Goal: Information Seeking & Learning: Learn about a topic

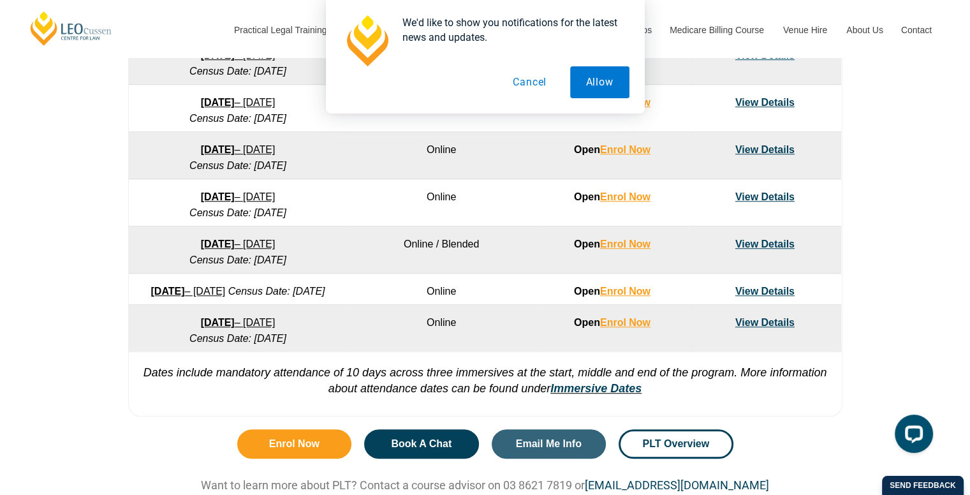
click at [764, 328] on td "View Details" at bounding box center [765, 328] width 152 height 47
click at [764, 328] on link "View Details" at bounding box center [764, 322] width 59 height 11
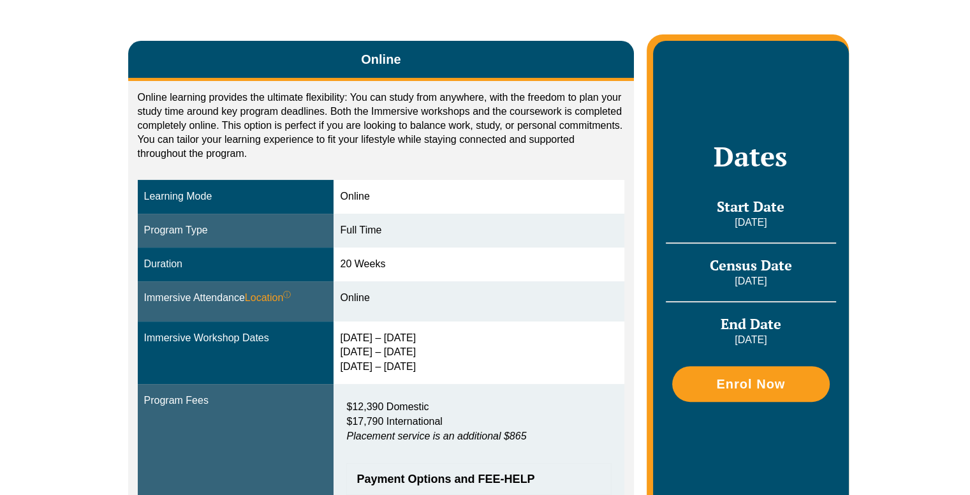
scroll to position [384, 0]
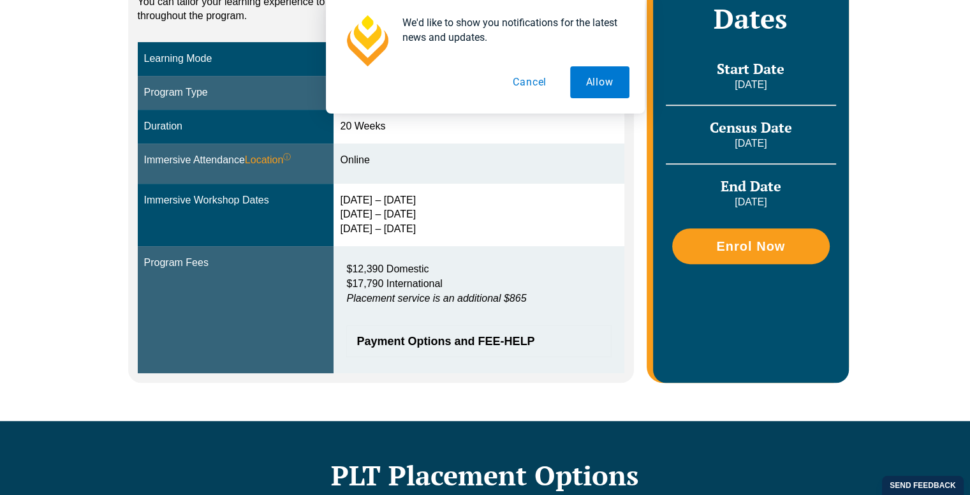
click at [428, 295] on em "Placement service is an additional $865" at bounding box center [436, 298] width 180 height 11
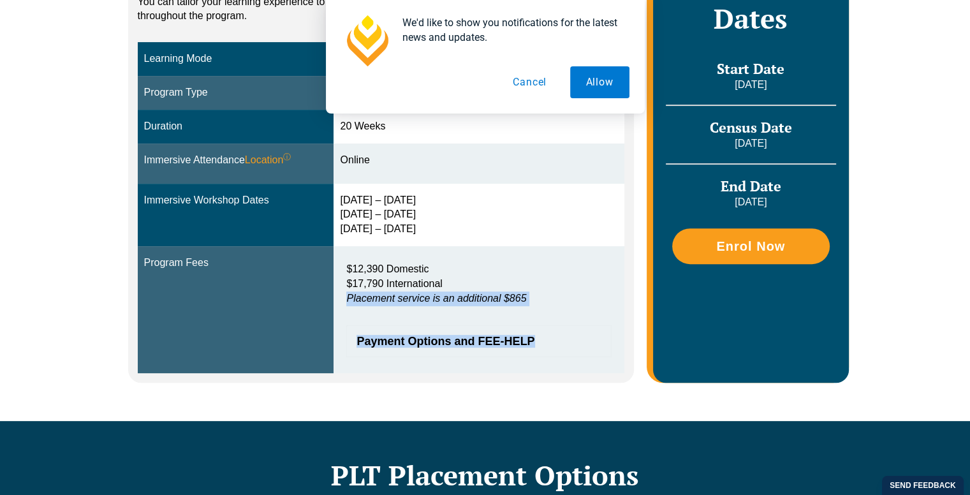
drag, startPoint x: 428, startPoint y: 295, endPoint x: 444, endPoint y: 333, distance: 41.8
click at [444, 333] on div "$12,390 Domestic $17,790 International Placement service is an additional $865 …" at bounding box center [479, 310] width 278 height 108
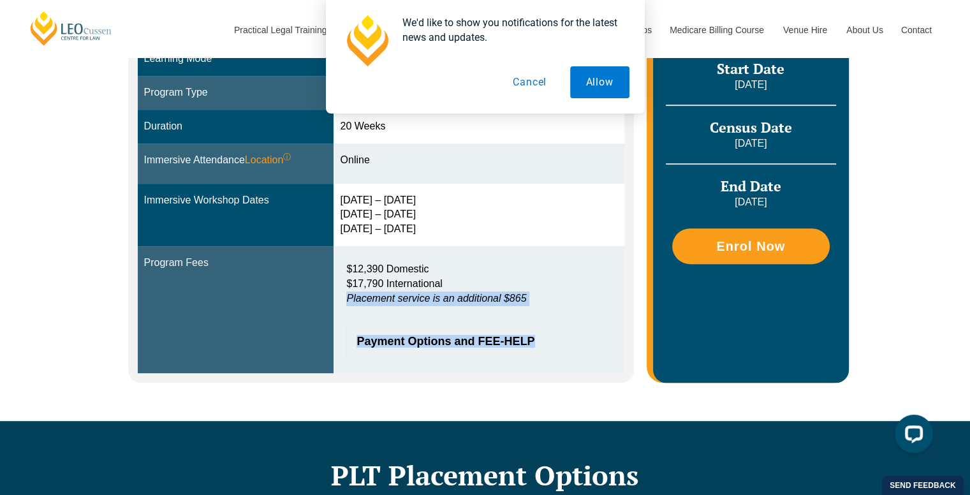
scroll to position [0, 0]
click at [444, 335] on span "Payment Options and FEE-HELP" at bounding box center [472, 340] width 232 height 11
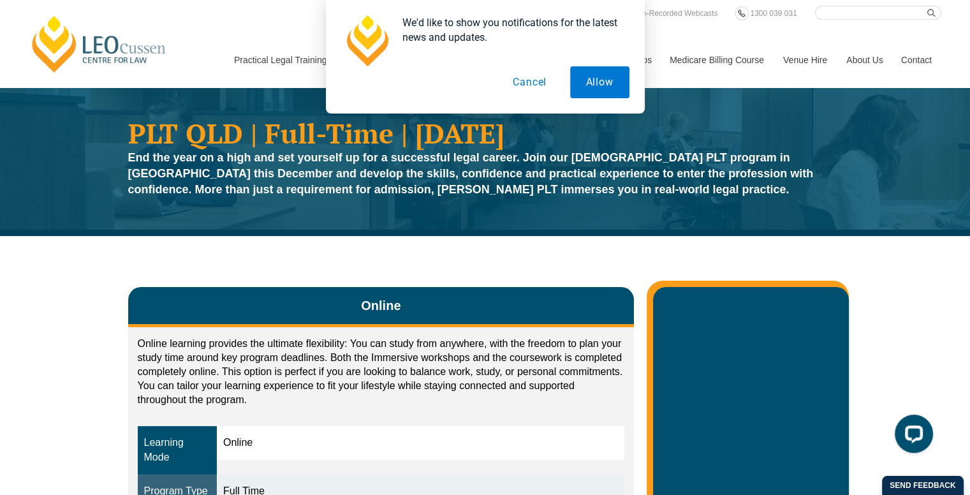
click at [523, 70] on button "Cancel" at bounding box center [530, 82] width 66 height 32
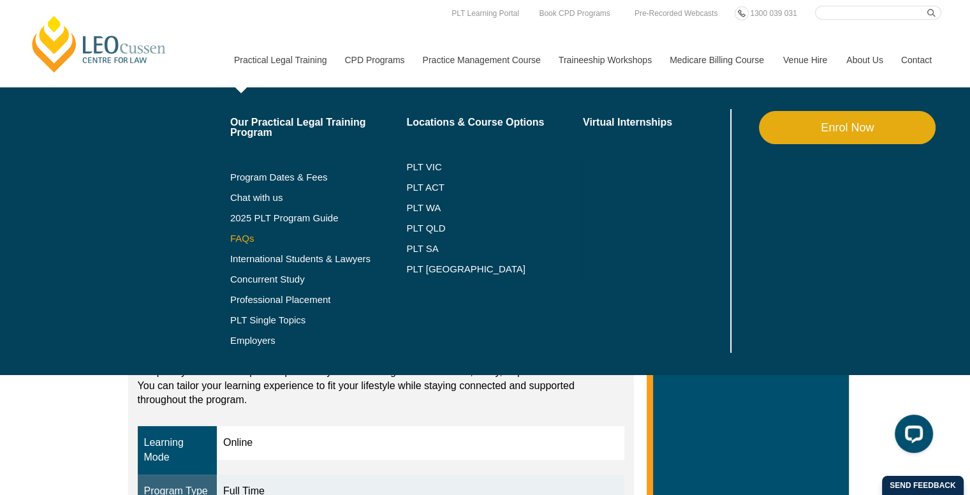
click at [242, 237] on link "FAQs" at bounding box center [318, 238] width 177 height 10
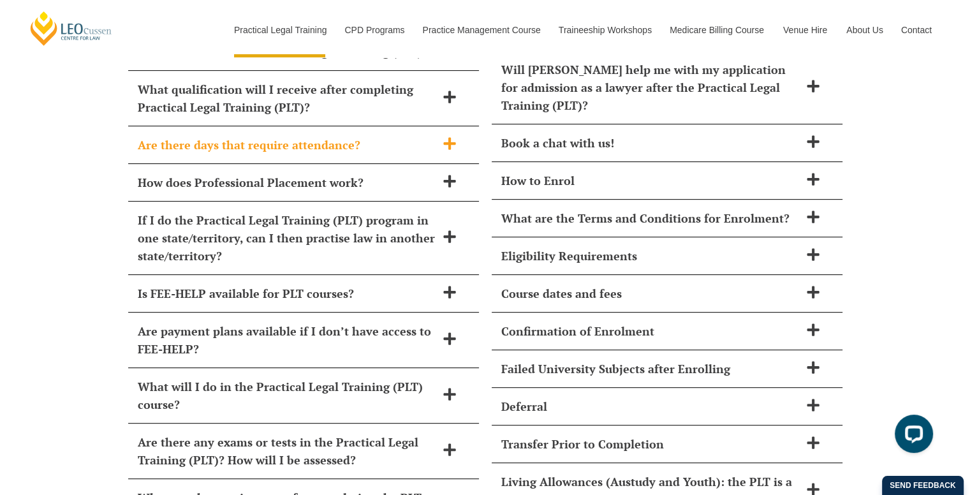
scroll to position [5371, 0]
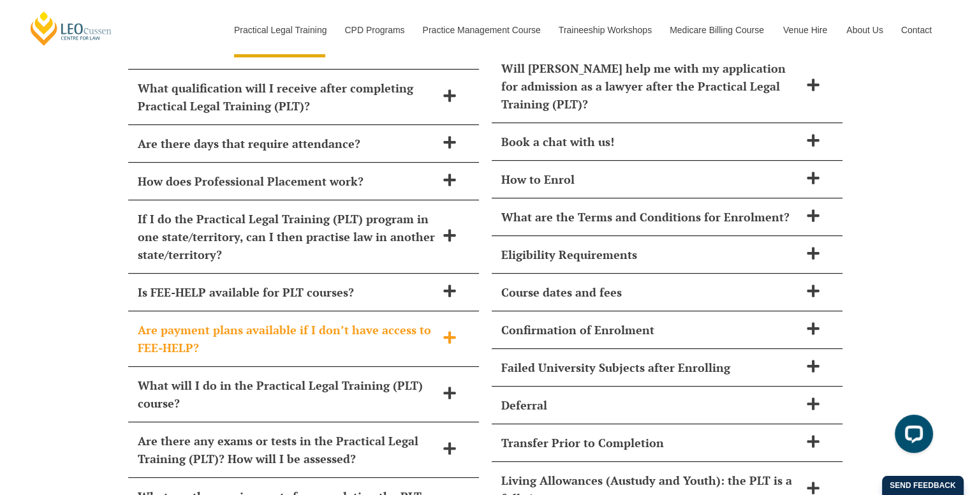
click at [439, 330] on span at bounding box center [449, 338] width 27 height 16
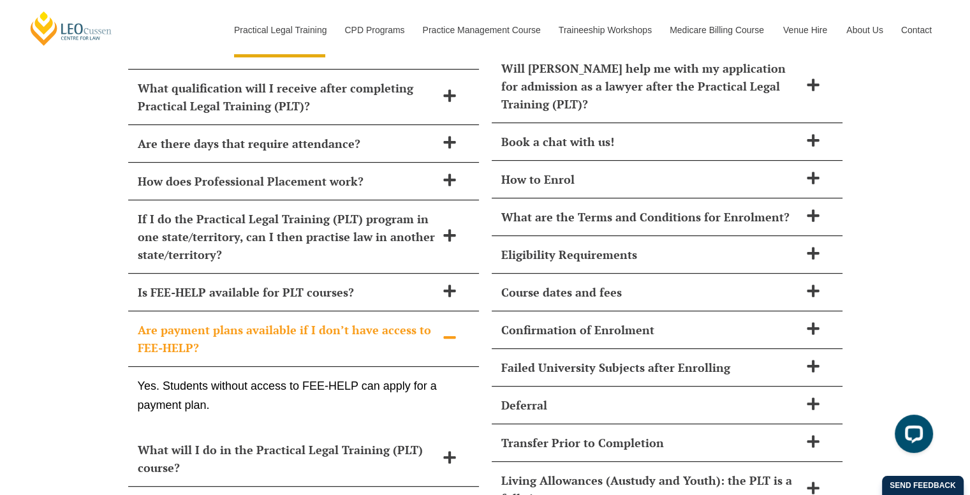
click at [439, 330] on span at bounding box center [449, 338] width 27 height 16
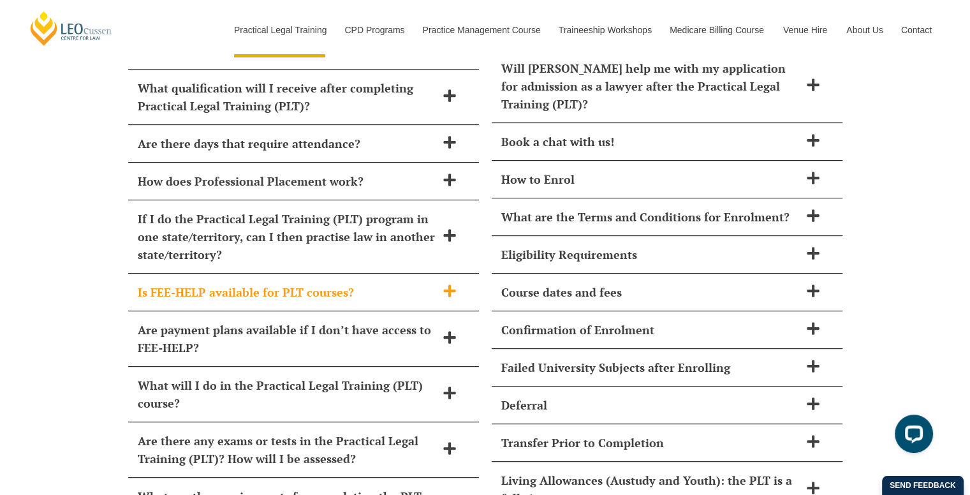
click at [434, 274] on div "Is FEE-HELP available for PLT courses?" at bounding box center [303, 293] width 351 height 38
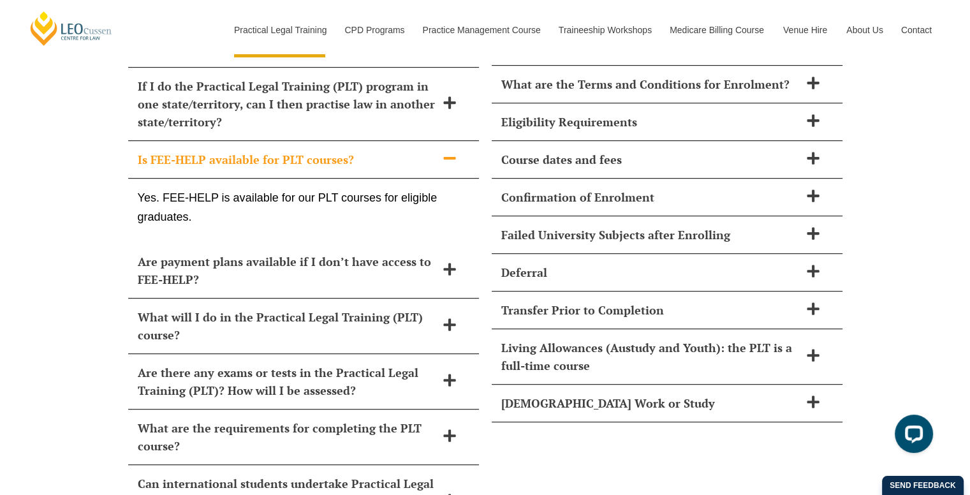
scroll to position [5624, 0]
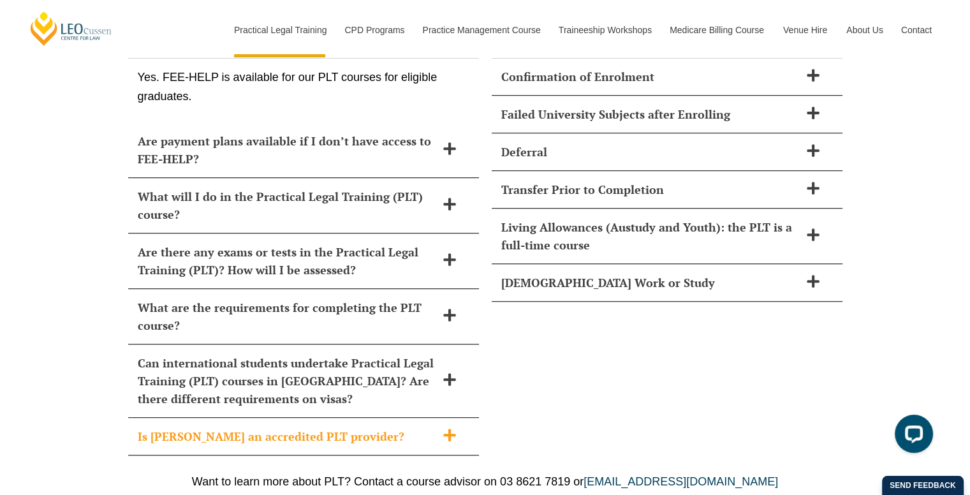
click at [318, 418] on div "Is Leo Cussen an accredited PLT provider?" at bounding box center [303, 437] width 351 height 38
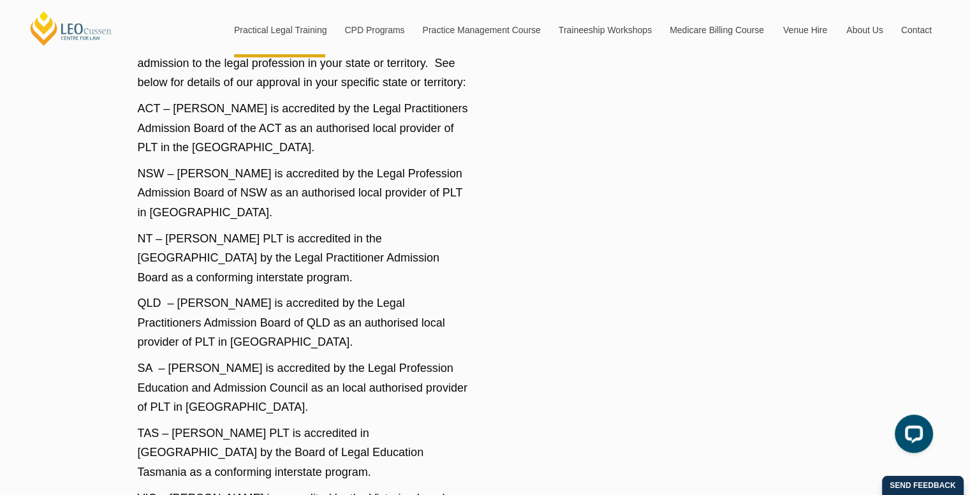
scroll to position [5702, 0]
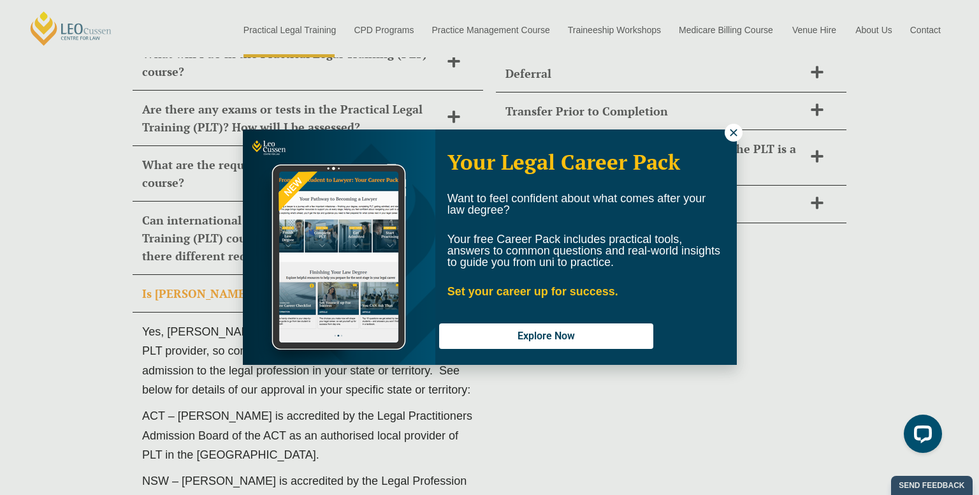
click at [734, 135] on icon at bounding box center [733, 132] width 11 height 11
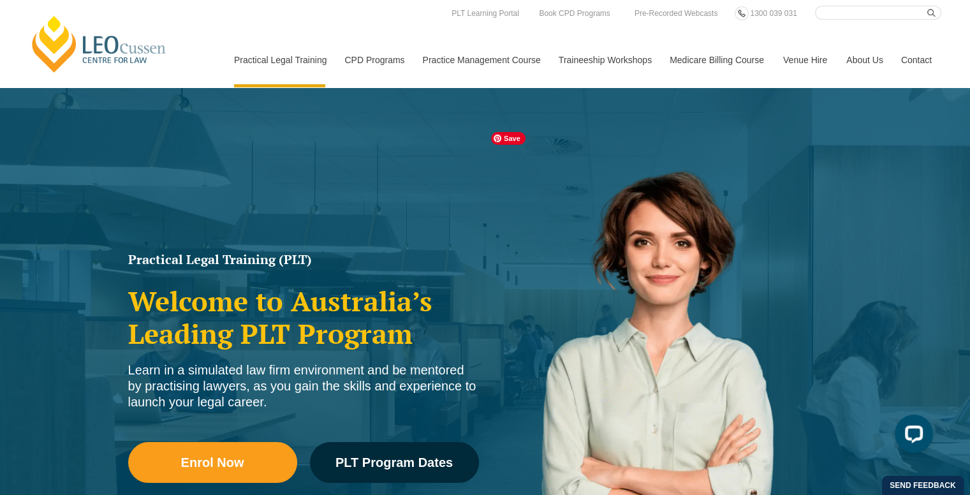
scroll to position [0, 0]
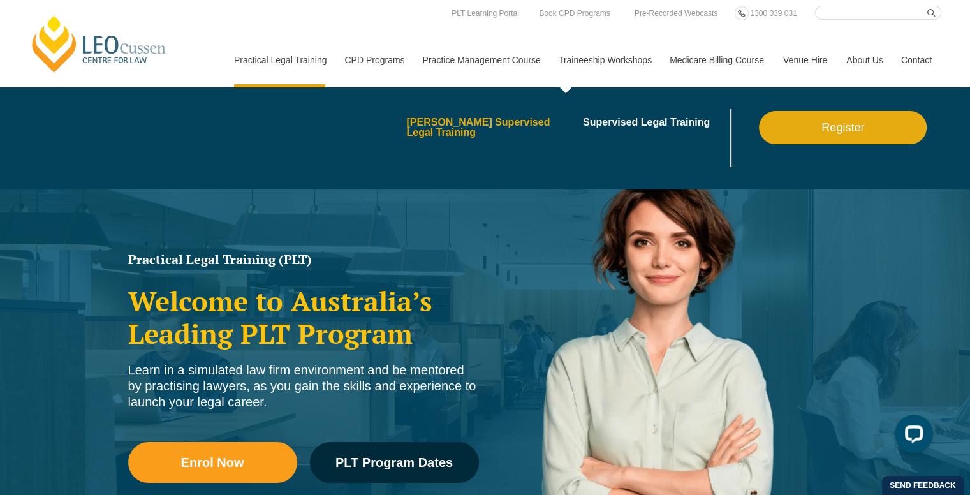
click at [505, 129] on link "[PERSON_NAME] Supervised Legal Training" at bounding box center [490, 127] width 168 height 20
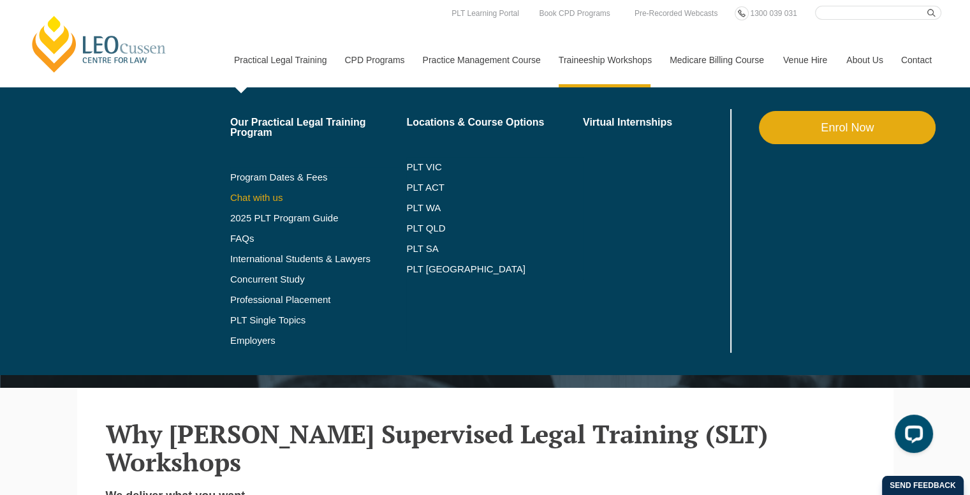
click at [259, 197] on link "Chat with us" at bounding box center [318, 198] width 177 height 10
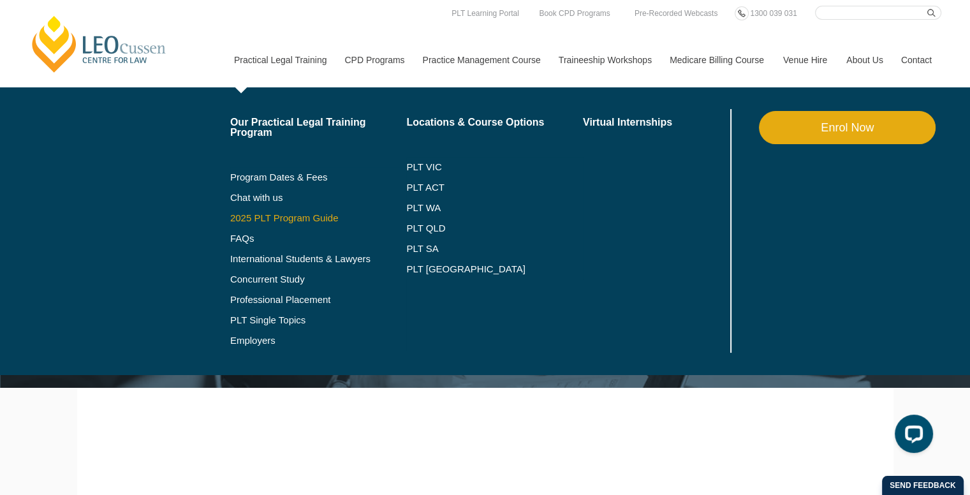
click at [262, 217] on link "2025 PLT Program Guide" at bounding box center [302, 218] width 145 height 10
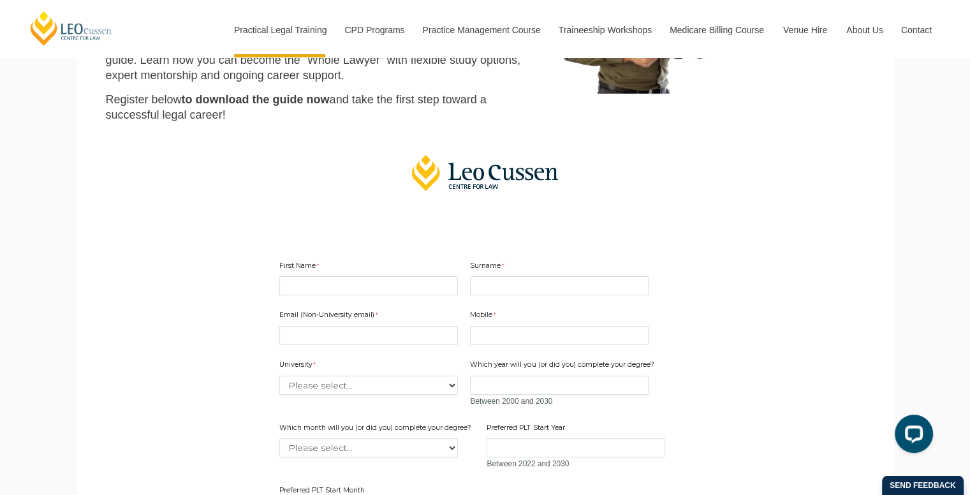
scroll to position [305, 0]
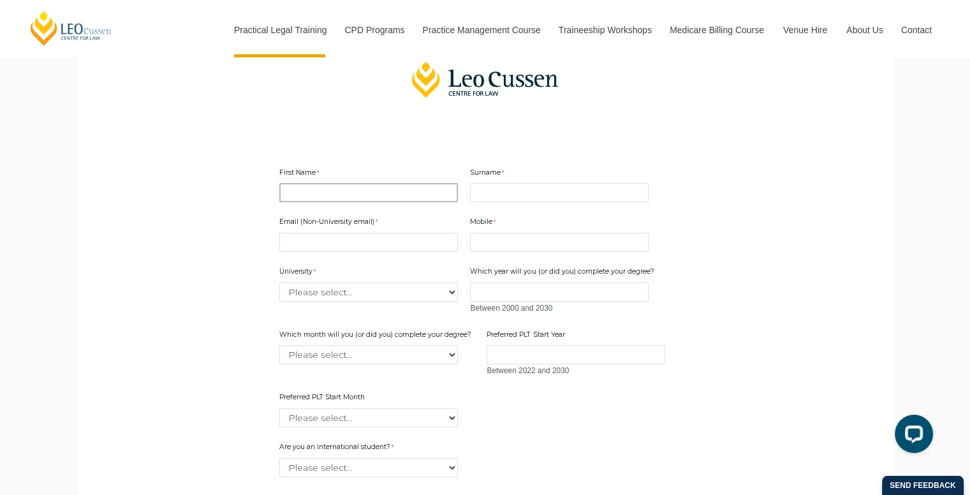
click at [314, 189] on input "First Name" at bounding box center [368, 192] width 179 height 19
type input "[PERSON_NAME]"
type input "[EMAIL_ADDRESS][DOMAIN_NAME]"
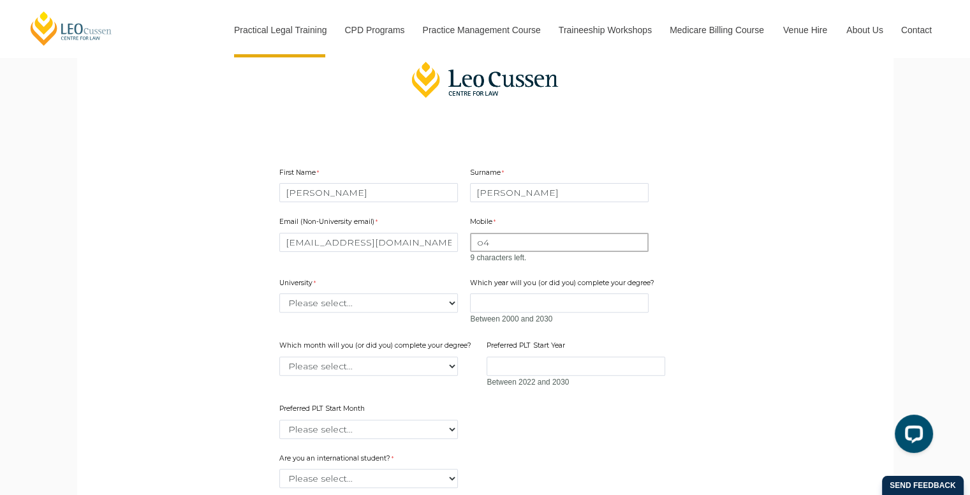
type input "o"
type input "0"
type input "0487874904"
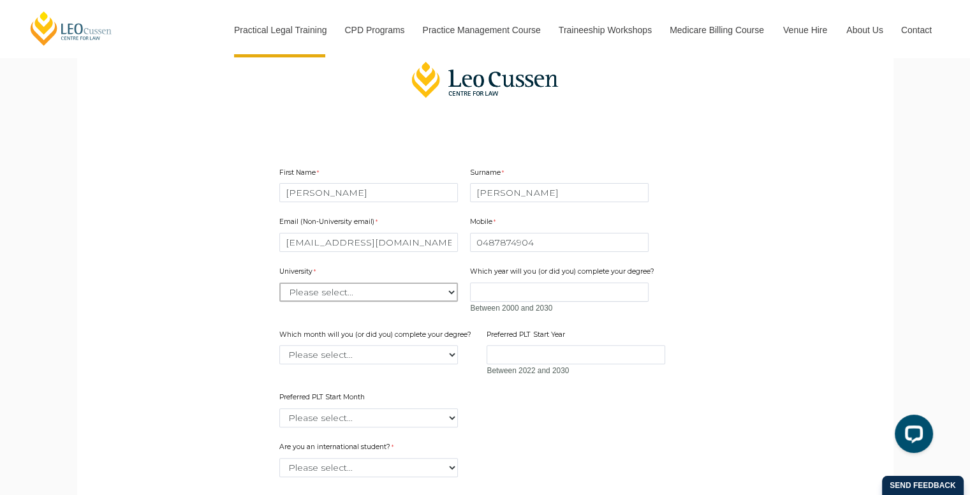
click at [348, 291] on select "Please select... [GEOGRAPHIC_DATA] [GEOGRAPHIC_DATA] [GEOGRAPHIC_DATA] [GEOGRAP…" at bounding box center [368, 291] width 179 height 19
select select "tfa_2179"
click at [279, 282] on select "Please select... [GEOGRAPHIC_DATA] [GEOGRAPHIC_DATA] [GEOGRAPHIC_DATA] [GEOGRAP…" at bounding box center [368, 291] width 179 height 19
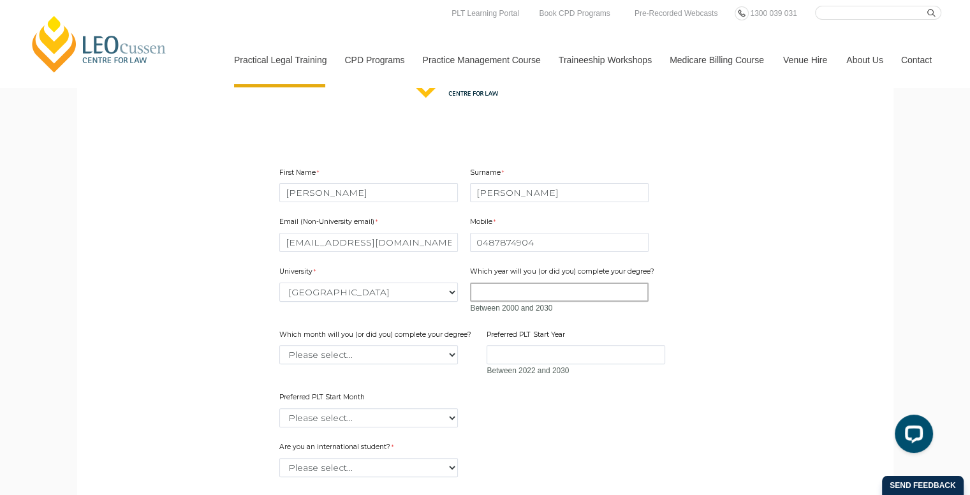
click at [538, 285] on input "Which year will you (or did you) complete your degree?" at bounding box center [559, 291] width 179 height 19
type input "2031"
click at [625, 317] on div "Email (Non-University email) kaseychapman12@gmail.com Mobile 0487874904 0 chara…" at bounding box center [485, 317] width 422 height 225
click at [329, 361] on div "Email (Non-University email) kaseychapman12@gmail.com Mobile 0487874904 0 chara…" at bounding box center [485, 317] width 422 height 225
click at [329, 361] on select "Please select... January February March April May June July August September Oc…" at bounding box center [368, 354] width 179 height 19
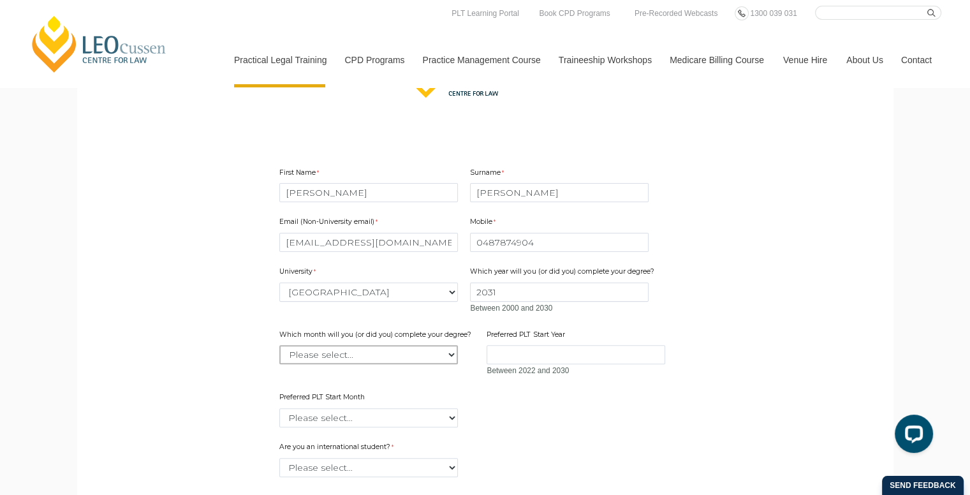
click at [331, 360] on select "Please select... January February March April May June July August September Oc…" at bounding box center [368, 354] width 179 height 19
click at [493, 289] on input "2031" at bounding box center [559, 291] width 179 height 19
click at [627, 304] on span "Between 2000 and 2030" at bounding box center [563, 308] width 187 height 13
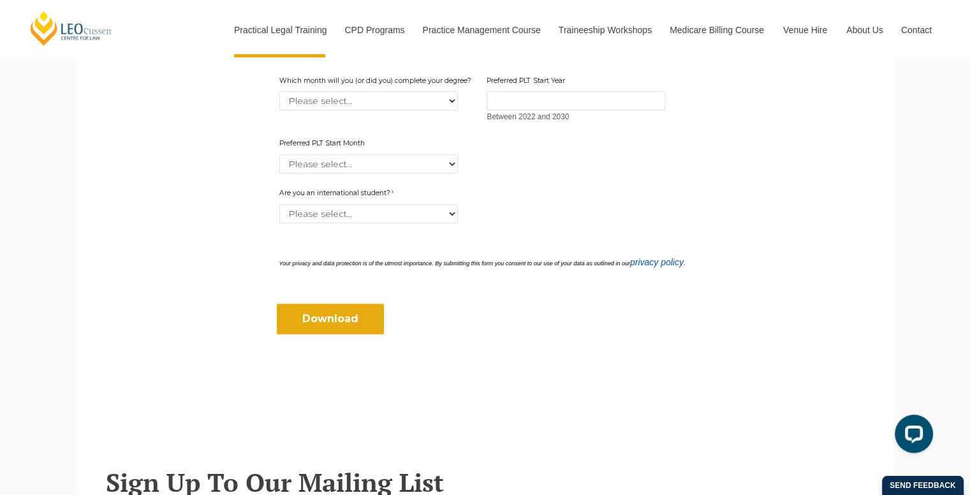
scroll to position [569, 0]
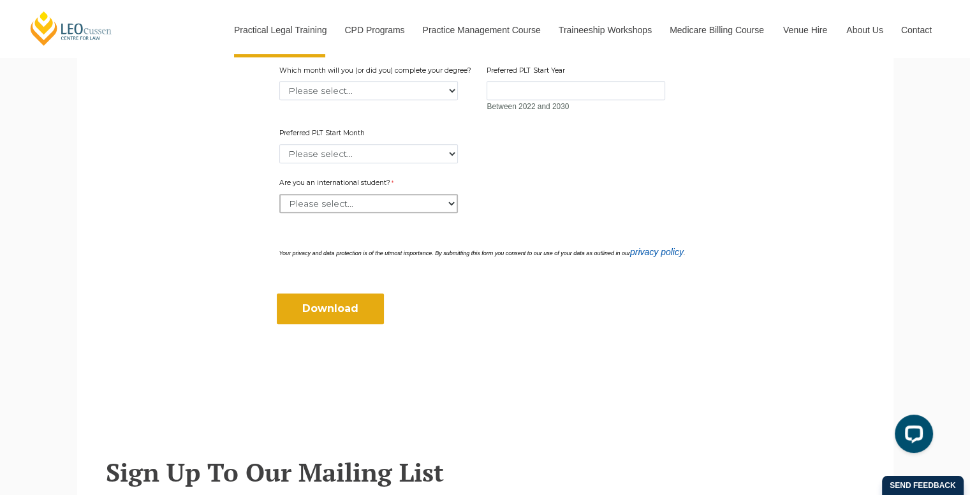
click at [398, 194] on select "Please select... Yes No" at bounding box center [368, 203] width 179 height 19
select select "tfa_60"
click at [279, 194] on select "Please select... Yes No" at bounding box center [368, 203] width 179 height 19
click at [332, 302] on input "Download" at bounding box center [330, 308] width 107 height 31
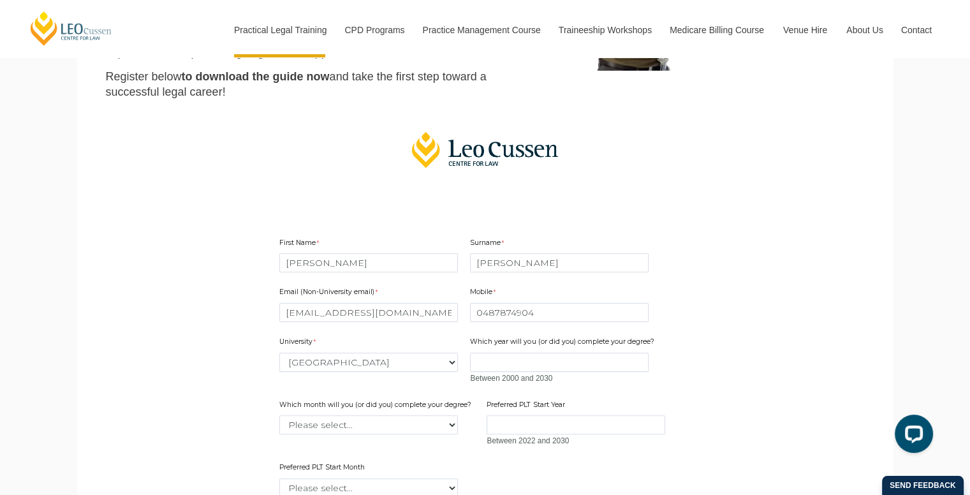
scroll to position [0, 0]
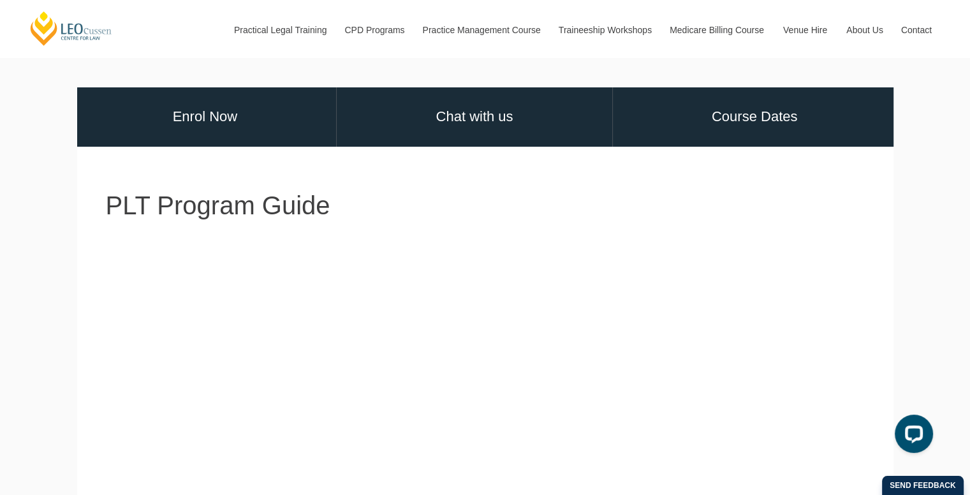
scroll to position [296, 0]
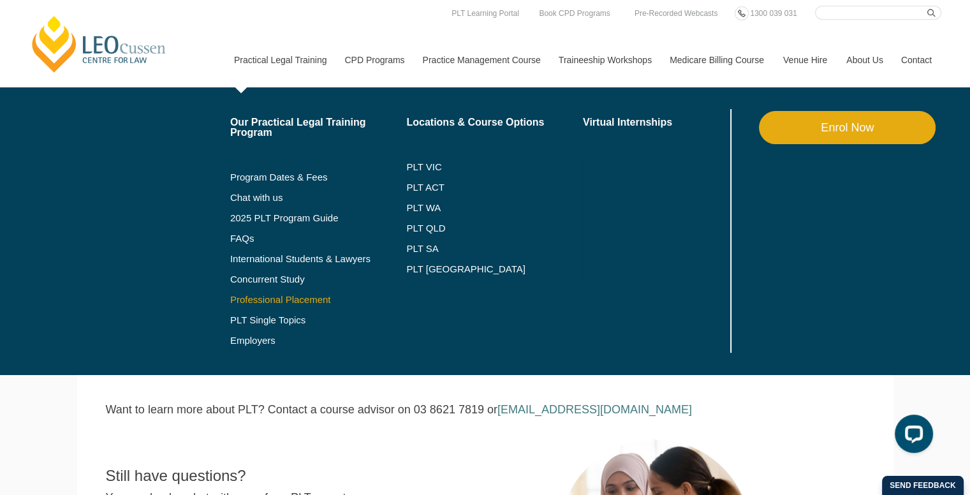
click at [270, 303] on link "Professional Placement" at bounding box center [318, 300] width 177 height 10
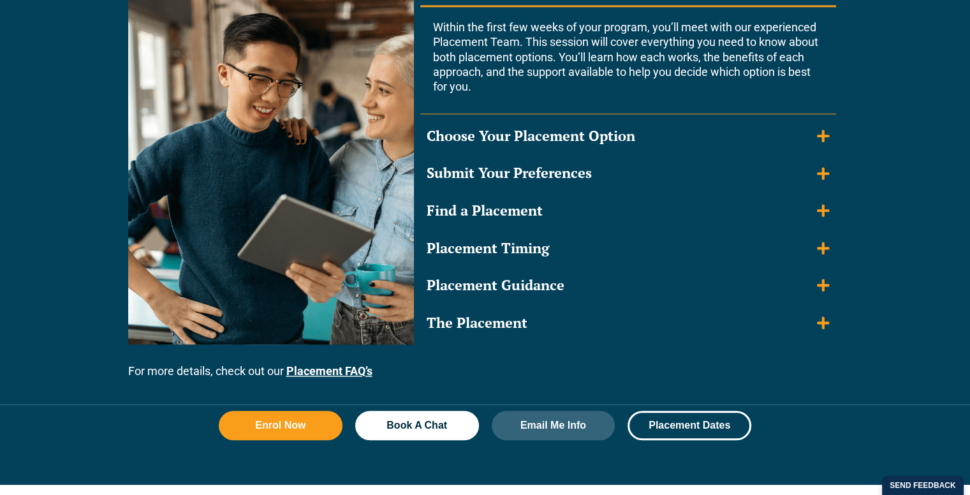
scroll to position [1283, 0]
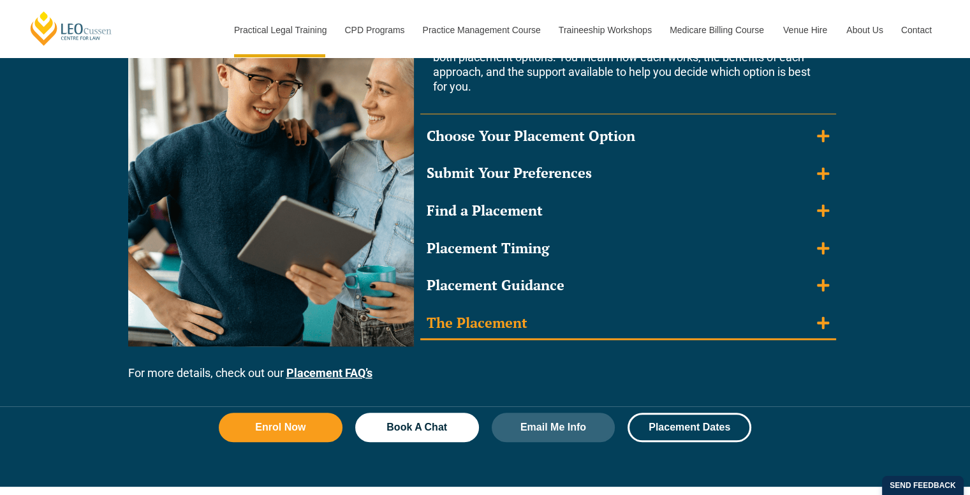
click at [525, 314] on div "The Placement" at bounding box center [477, 323] width 101 height 18
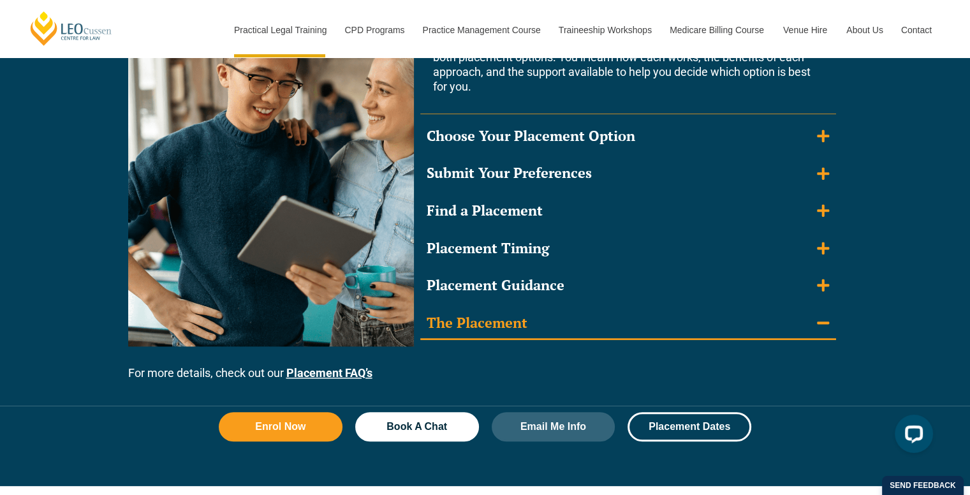
scroll to position [0, 0]
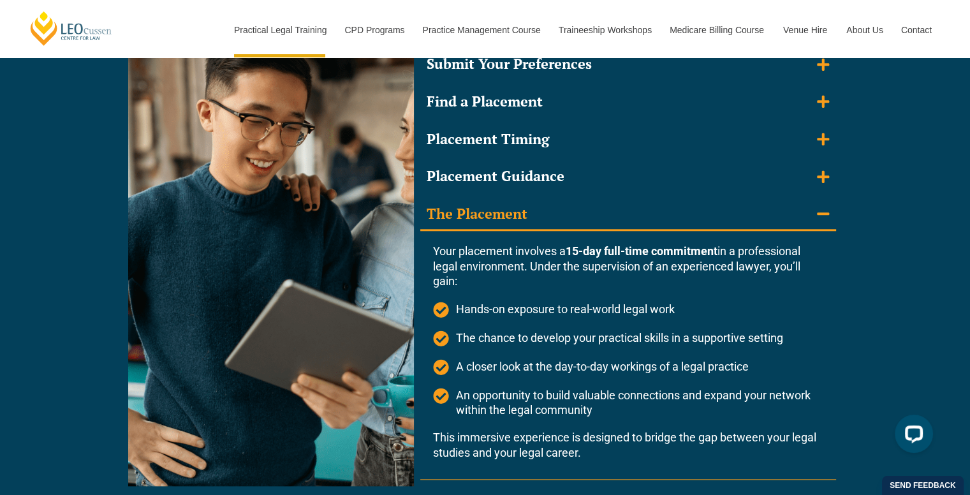
click at [566, 219] on summary "The Placement" at bounding box center [628, 214] width 416 height 33
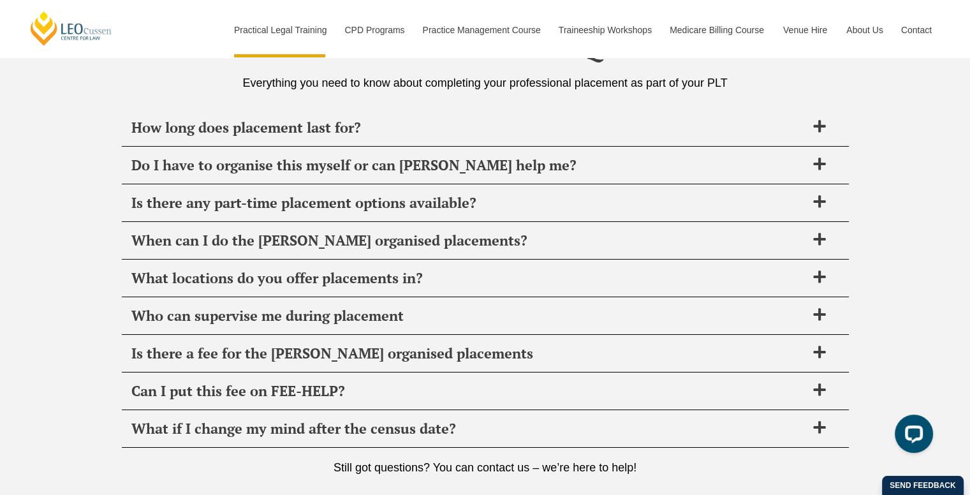
scroll to position [4405, 0]
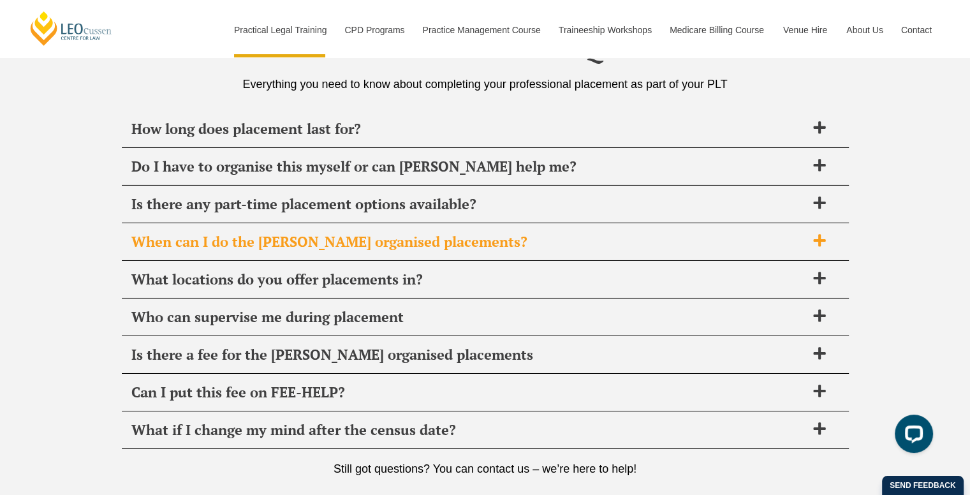
click at [513, 233] on span "When can I do the Leo Cussen organised placements?" at bounding box center [468, 242] width 675 height 18
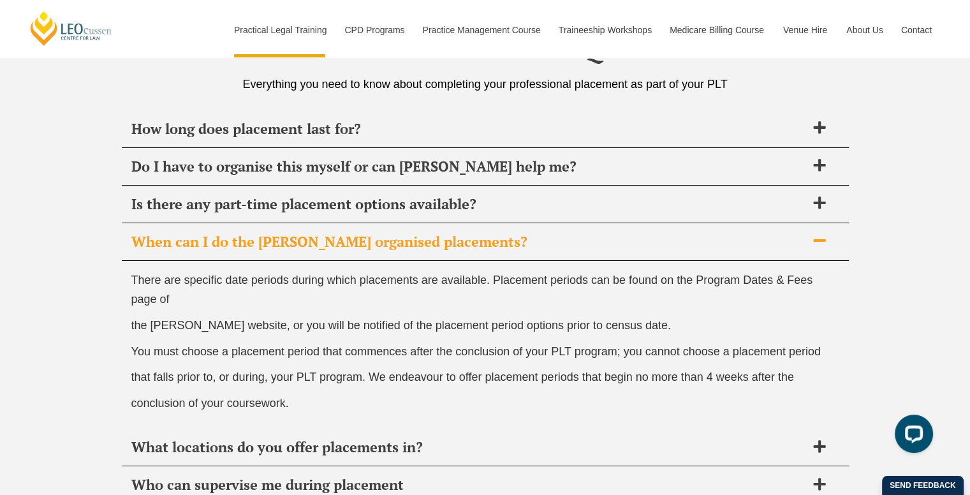
click at [513, 233] on span "When can I do the Leo Cussen organised placements?" at bounding box center [468, 242] width 675 height 18
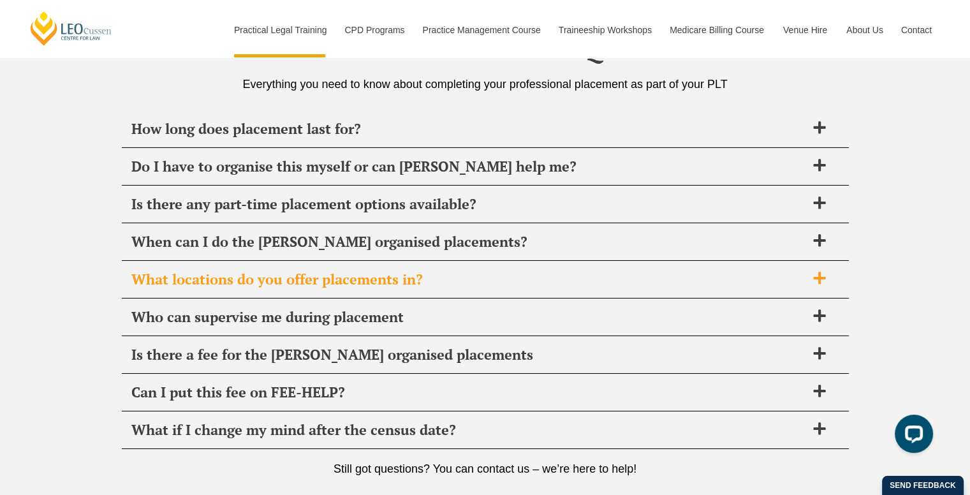
click at [503, 279] on span "What locations do you offer placements in?" at bounding box center [468, 279] width 675 height 18
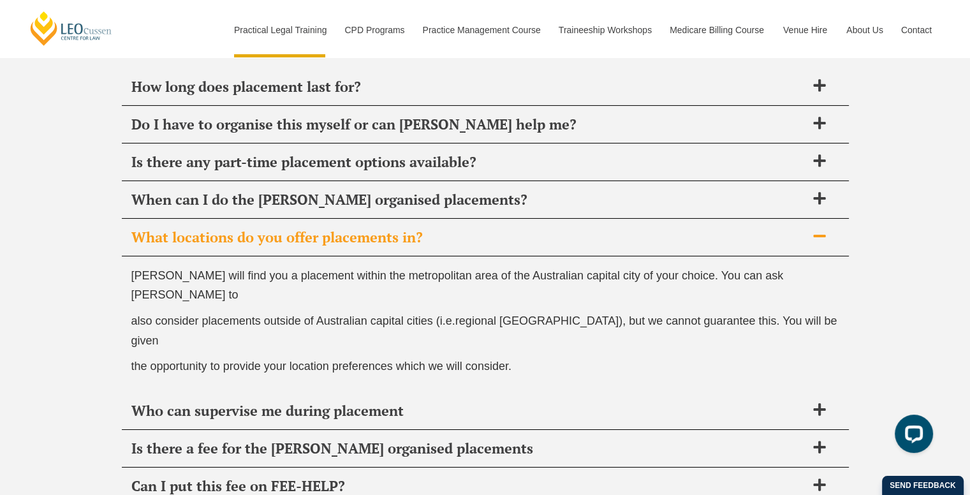
scroll to position [4469, 0]
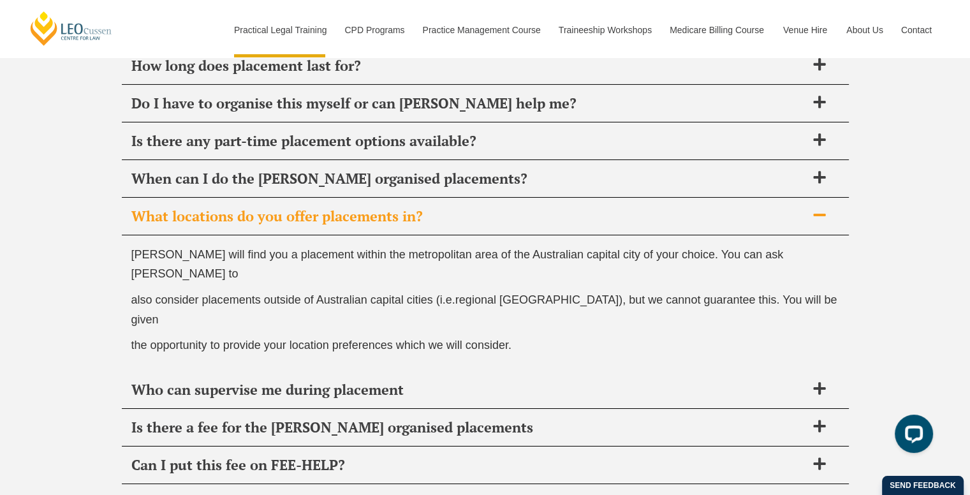
click at [566, 293] on span "also consider placements outside of Australian capital cities (i.e.regional Aus…" at bounding box center [484, 309] width 706 height 33
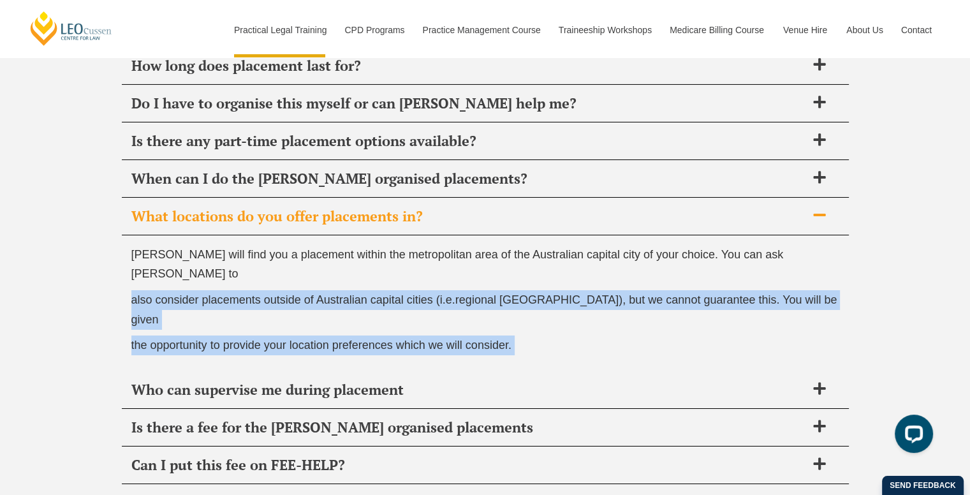
drag, startPoint x: 566, startPoint y: 266, endPoint x: 558, endPoint y: 291, distance: 26.6
click at [558, 291] on div "Leo Cussen will find you a placement within the metropolitan area of the Austra…" at bounding box center [485, 303] width 727 height 136
click at [558, 335] on p "the opportunity to provide your location preferences which we will consider." at bounding box center [485, 345] width 708 height 20
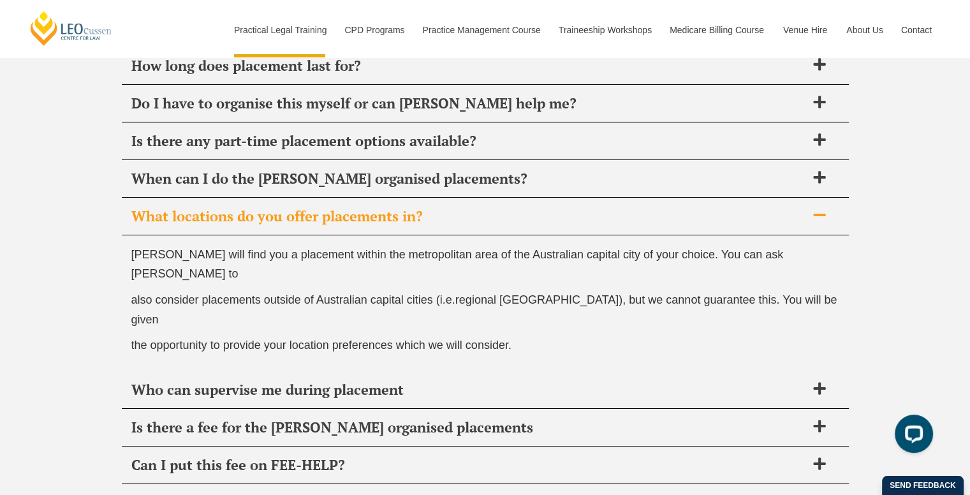
click at [558, 335] on p "the opportunity to provide your location preferences which we will consider." at bounding box center [485, 345] width 708 height 20
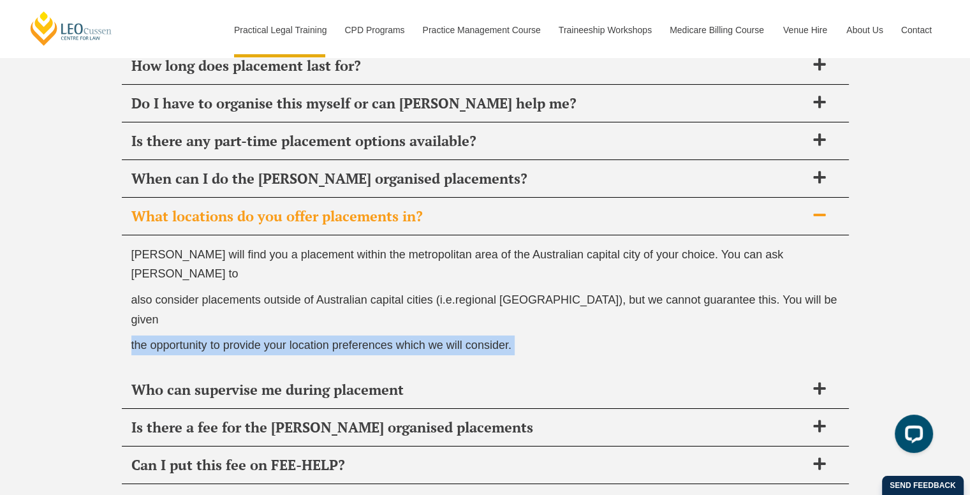
drag, startPoint x: 558, startPoint y: 291, endPoint x: 564, endPoint y: 284, distance: 9.6
click at [564, 284] on div "Leo Cussen will find you a placement within the metropolitan area of the Austra…" at bounding box center [485, 303] width 727 height 136
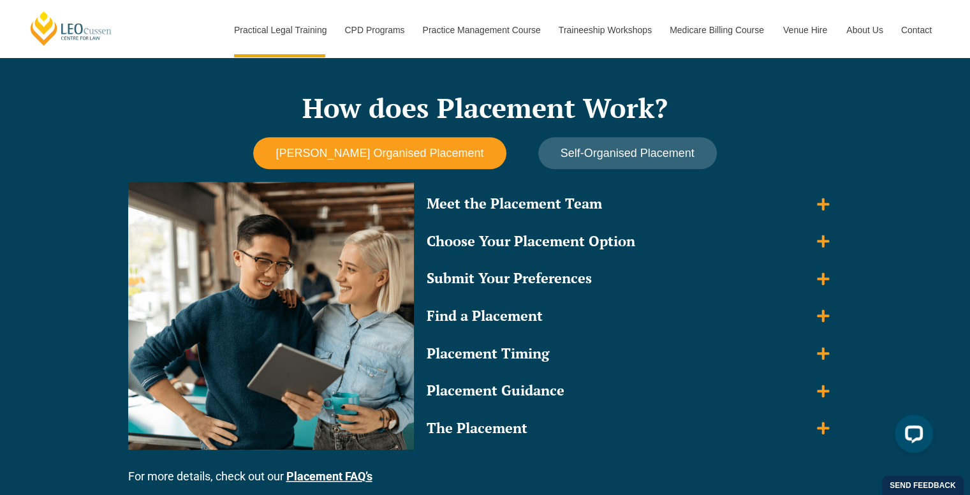
scroll to position [1071, 0]
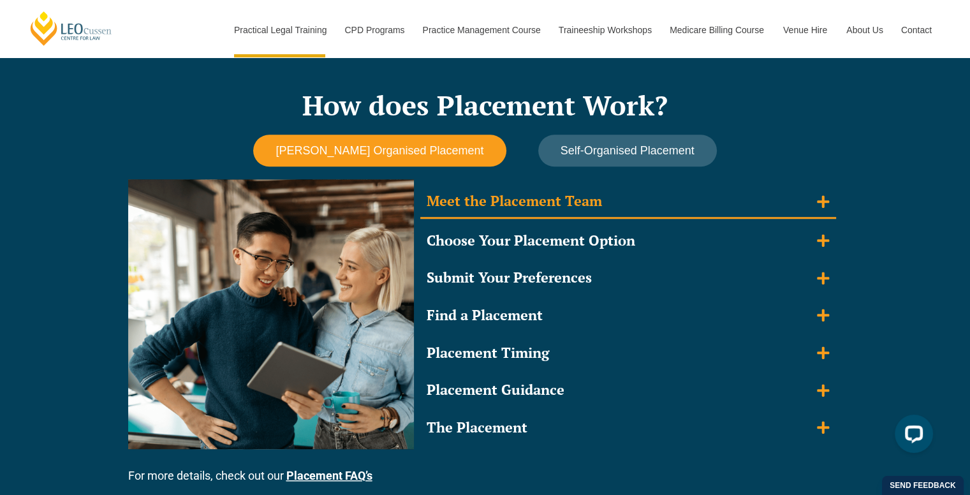
click at [514, 198] on div "Meet the Placement Team" at bounding box center [514, 201] width 175 height 18
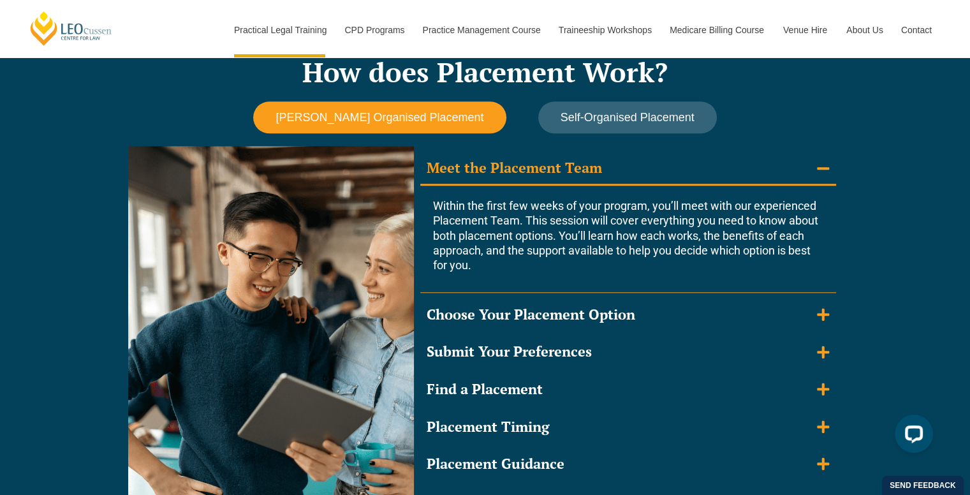
scroll to position [1104, 0]
click at [518, 166] on div "Meet the Placement Team" at bounding box center [514, 168] width 175 height 18
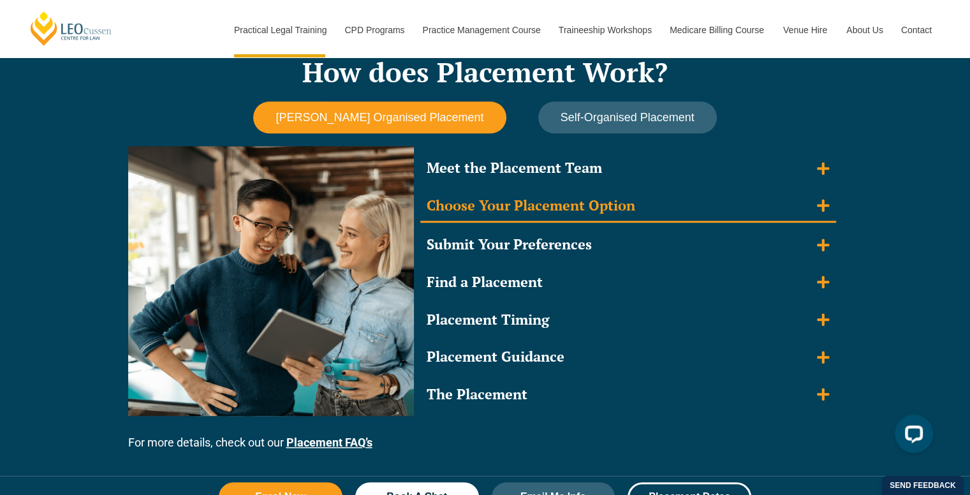
click at [522, 212] on div "Choose Your Placement Option" at bounding box center [531, 205] width 208 height 18
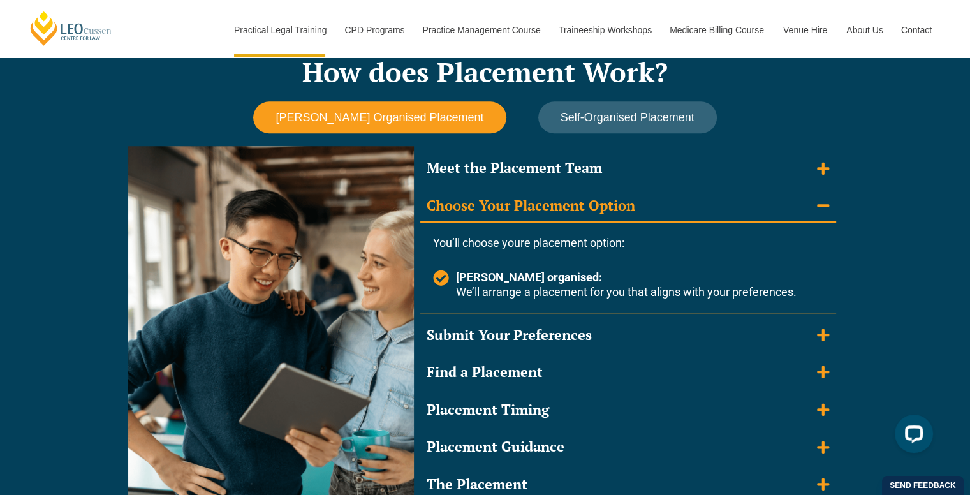
click at [522, 212] on div "Choose Your Placement Option" at bounding box center [531, 205] width 208 height 18
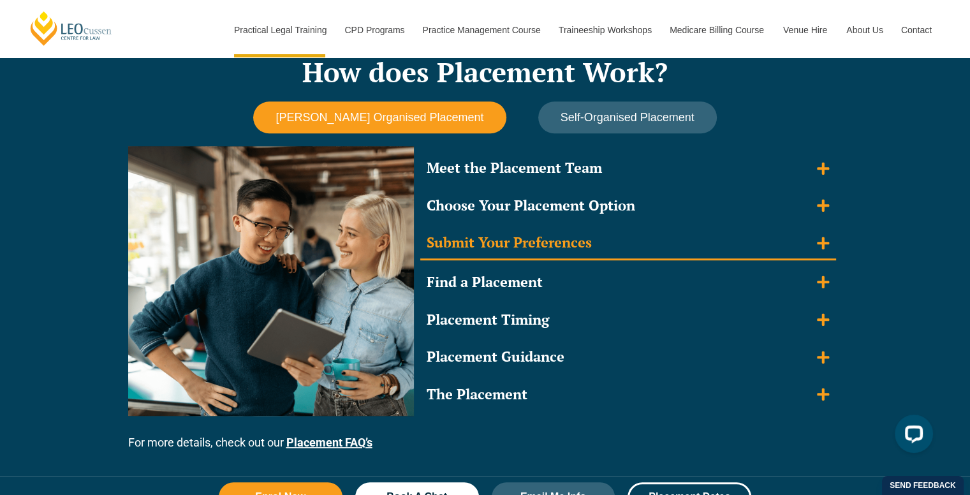
click at [476, 227] on summary "Submit Your Preferences" at bounding box center [628, 243] width 416 height 33
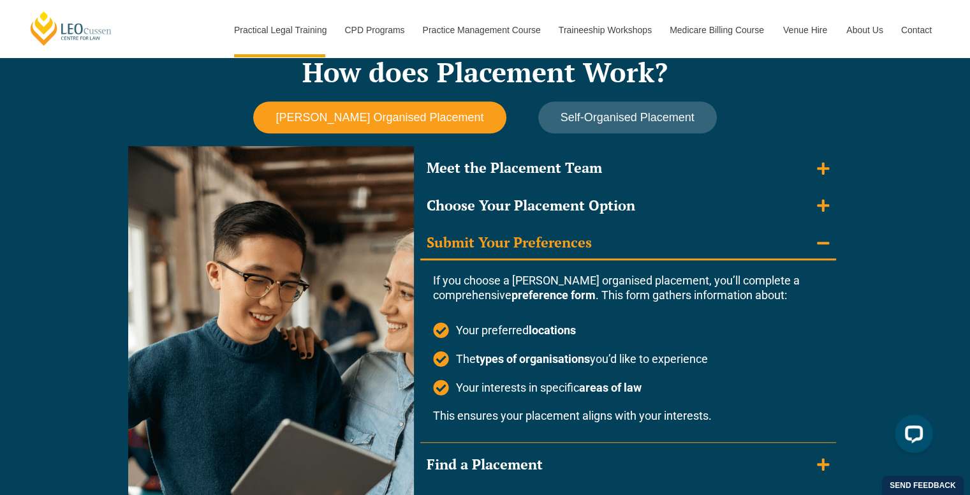
click at [513, 244] on div "Submit Your Preferences" at bounding box center [509, 242] width 165 height 18
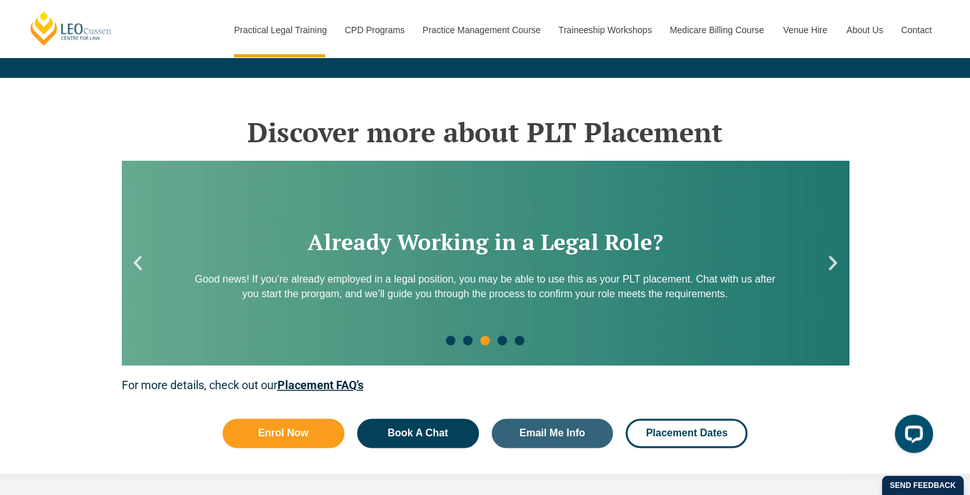
scroll to position [1581, 0]
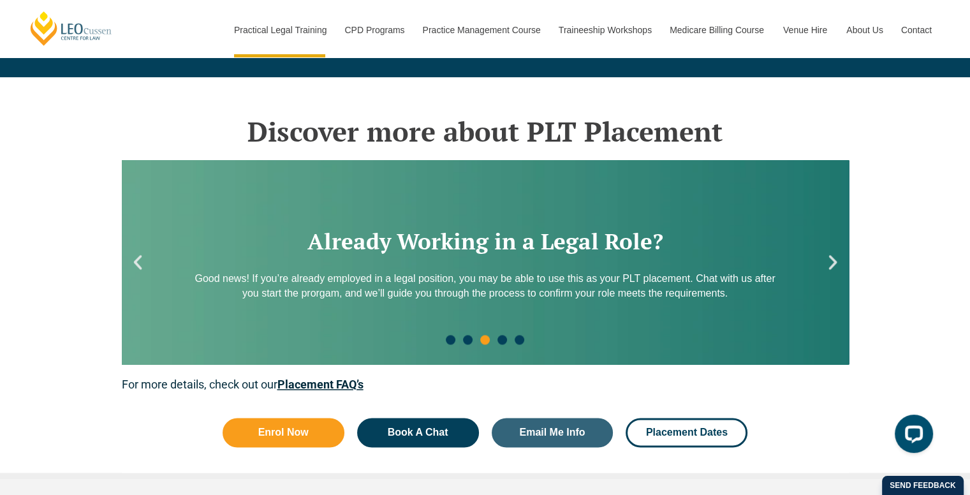
click at [829, 259] on icon "Next slide" at bounding box center [832, 261] width 19 height 19
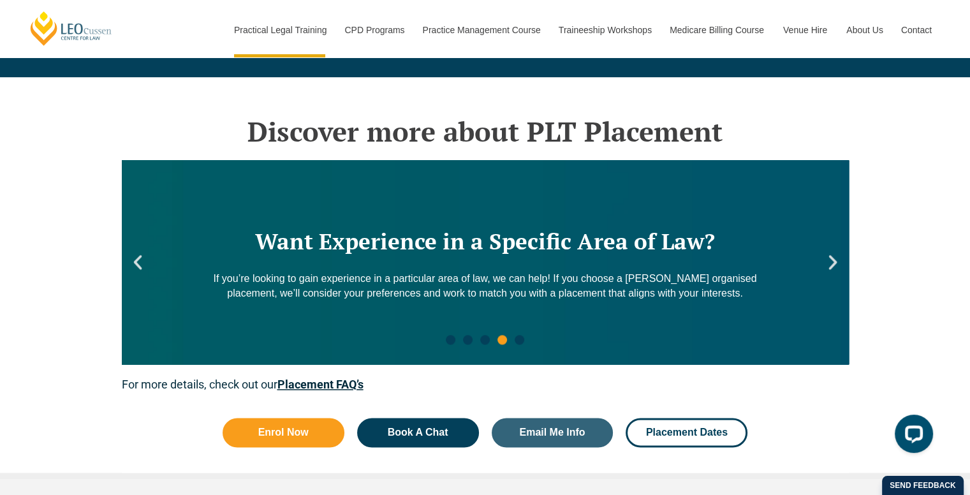
click at [829, 259] on icon "Next slide" at bounding box center [832, 261] width 19 height 19
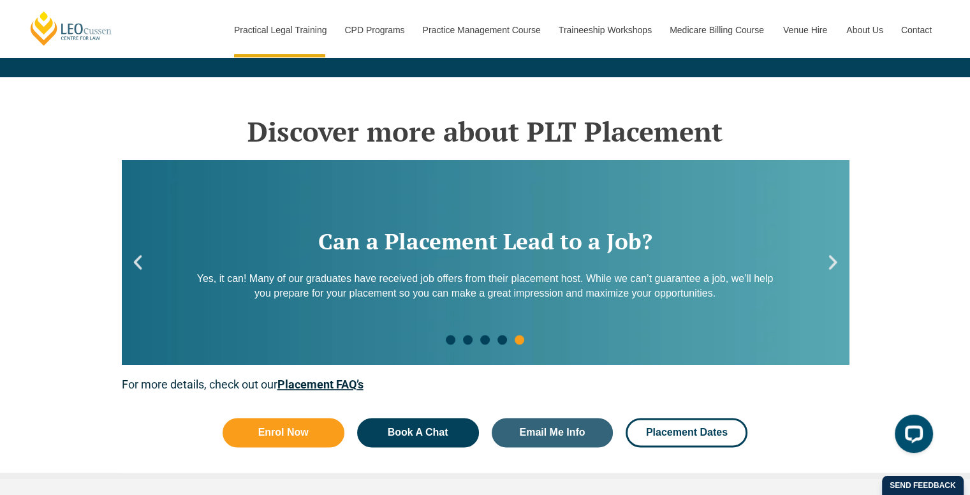
click at [829, 259] on icon "Next slide" at bounding box center [832, 261] width 19 height 19
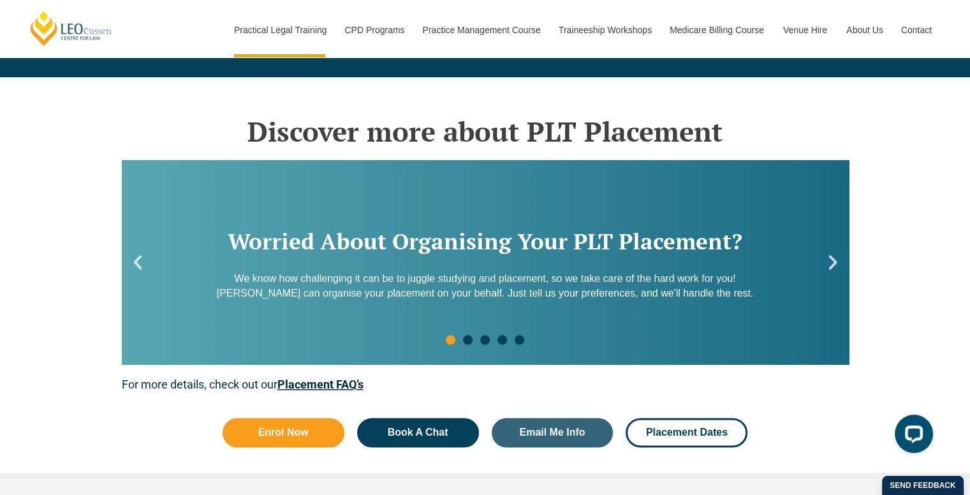
click at [829, 259] on icon "Next slide" at bounding box center [832, 261] width 19 height 19
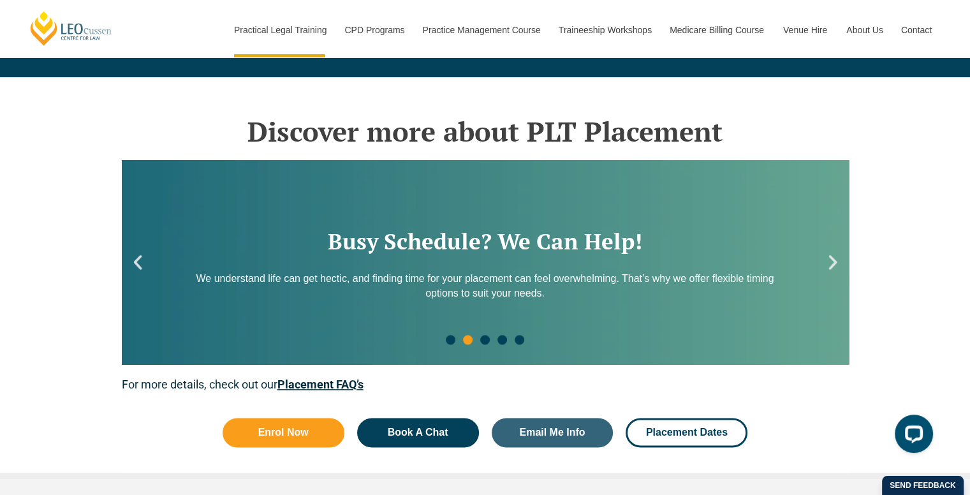
click at [143, 261] on icon "Previous slide" at bounding box center [137, 261] width 19 height 19
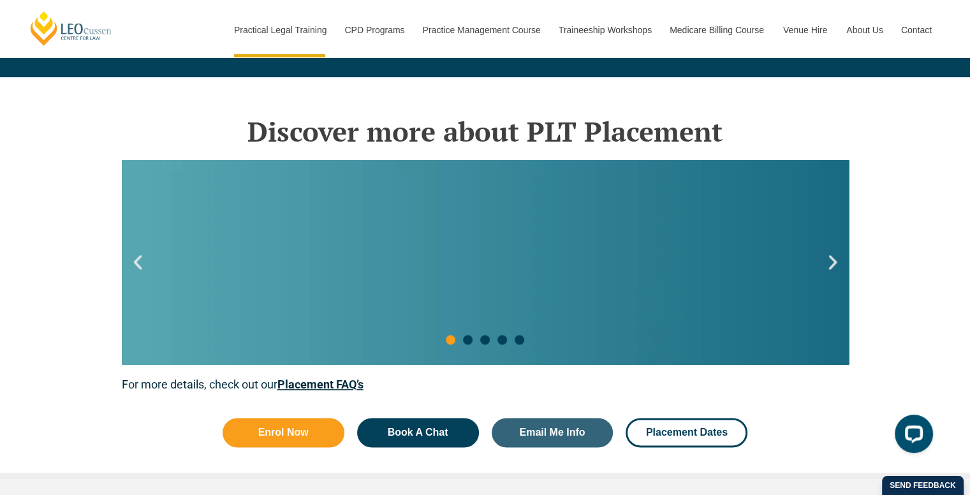
click at [143, 261] on icon "Previous slide" at bounding box center [137, 261] width 19 height 19
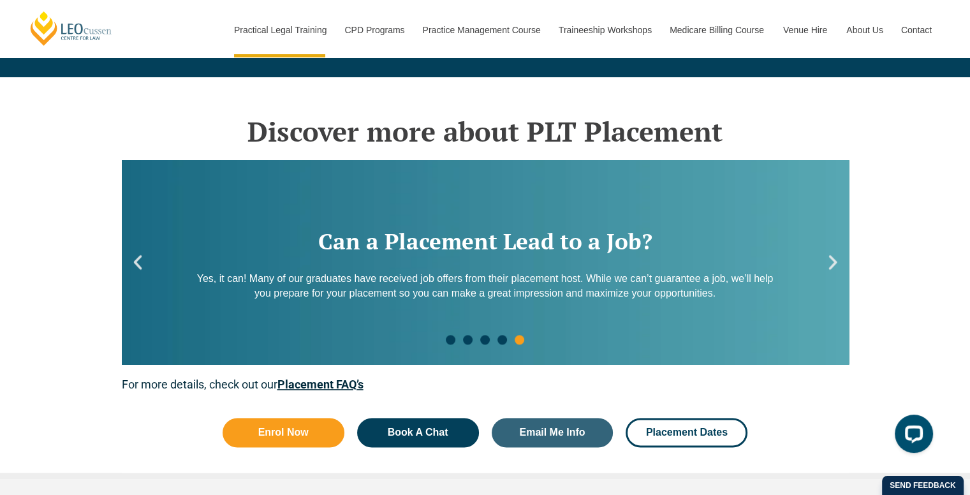
click at [312, 379] on link "Placement FAQ’s" at bounding box center [320, 383] width 86 height 13
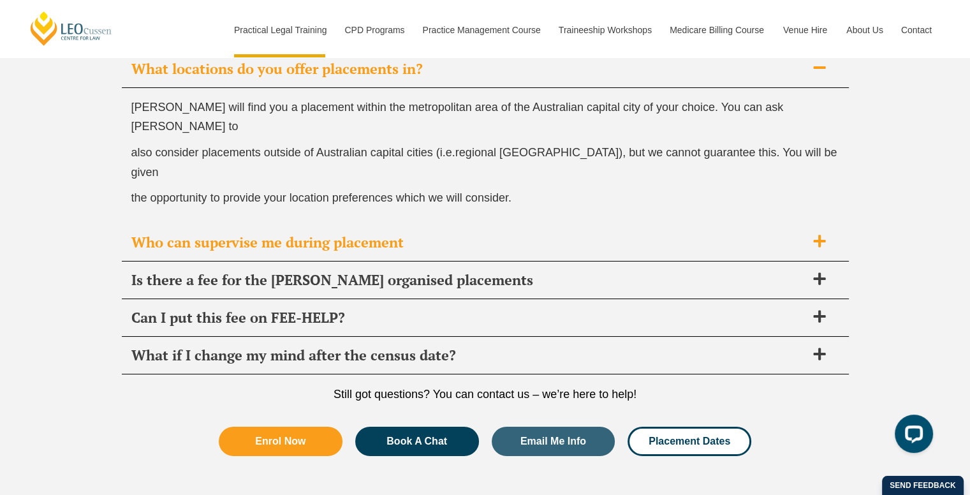
scroll to position [4616, 0]
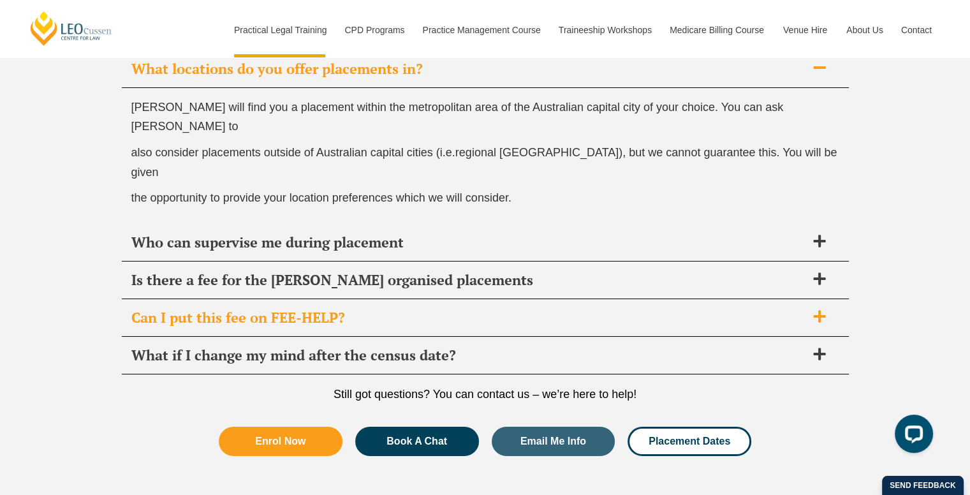
click at [455, 299] on div "Can I put this fee on FEE-HELP?" at bounding box center [485, 318] width 727 height 38
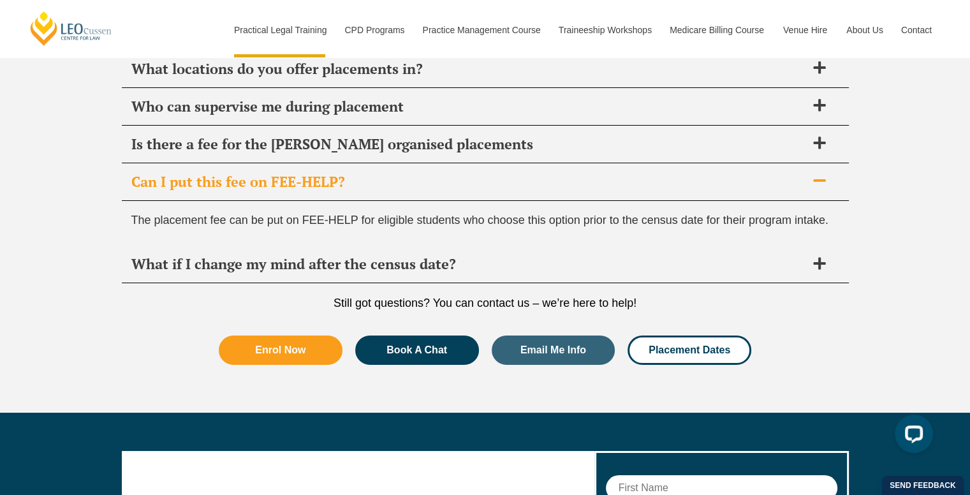
click at [303, 214] on span "The placement fee can be put on FEE-HELP for eligible students who choose this …" at bounding box center [479, 220] width 697 height 13
drag, startPoint x: 303, startPoint y: 207, endPoint x: 342, endPoint y: 208, distance: 38.9
click at [342, 214] on span "The placement fee can be put on FEE-HELP for eligible students who choose this …" at bounding box center [479, 220] width 697 height 13
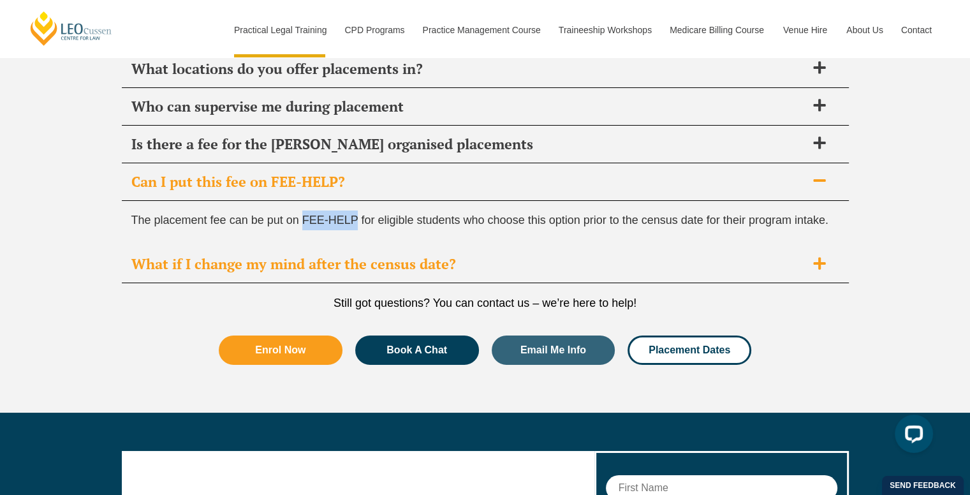
copy span "FEE-HELP"
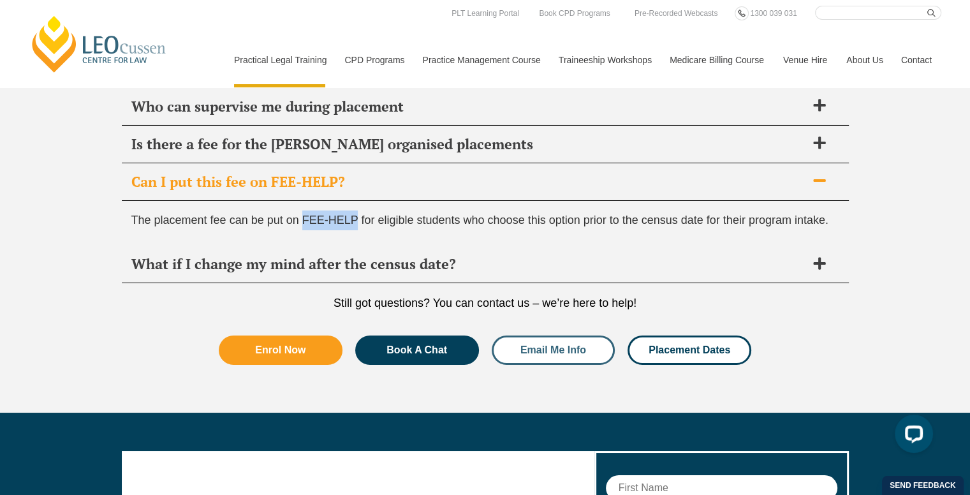
click at [548, 335] on link "Email Me Info" at bounding box center [554, 349] width 124 height 29
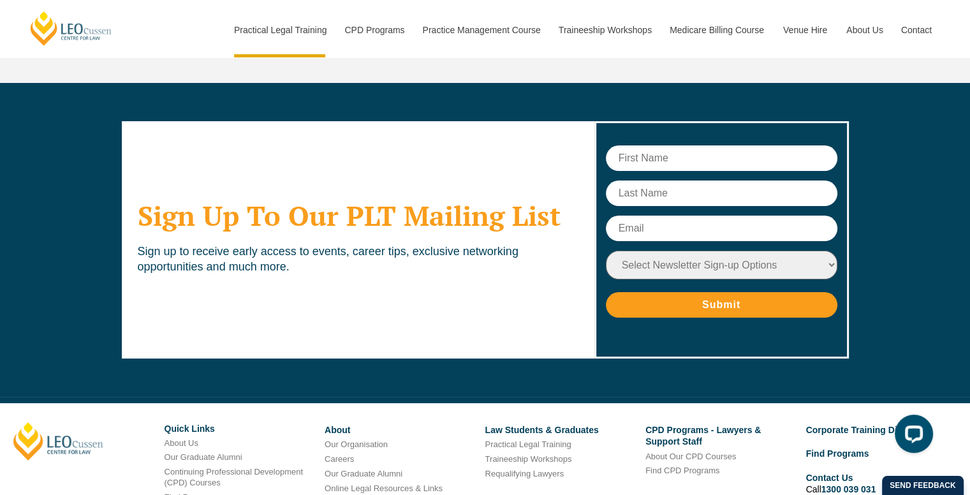
scroll to position [4945, 0]
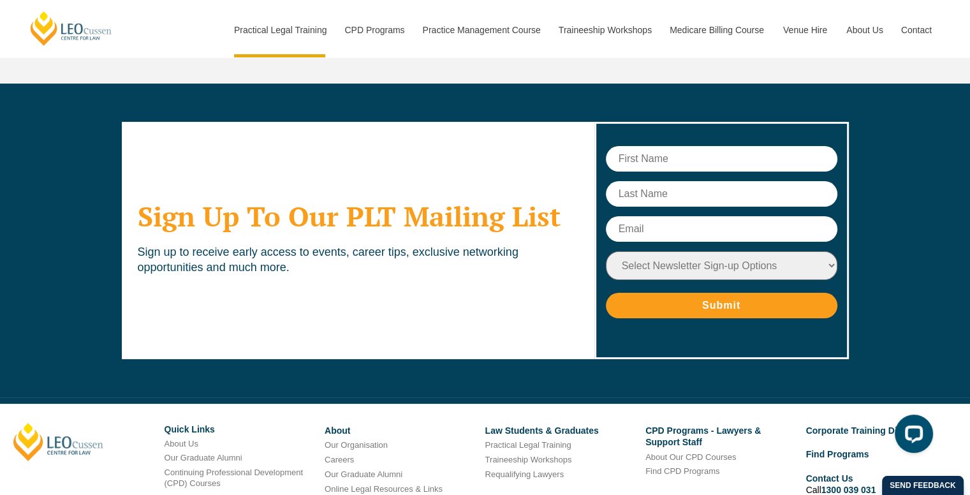
click at [676, 135] on div "Select Newsletter Sign-up Options Practical Legal Training - VIC Practical Lega…" at bounding box center [721, 240] width 251 height 233
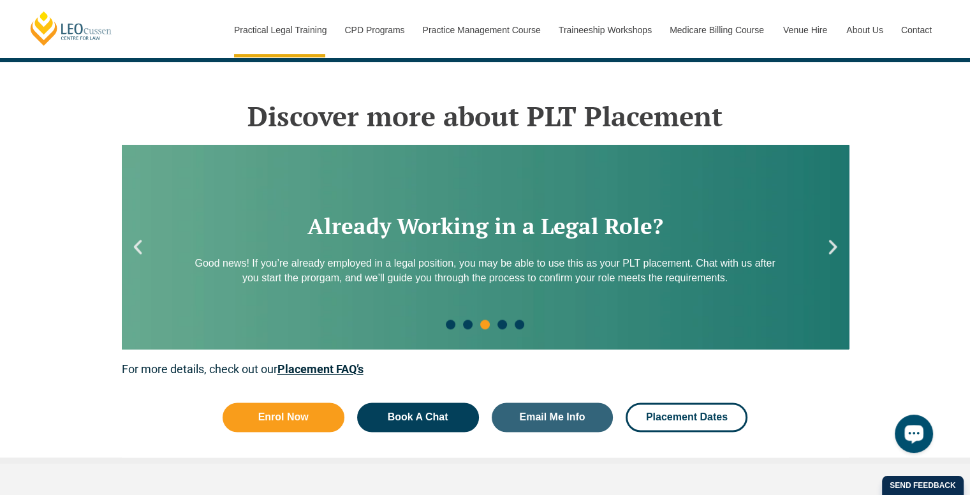
scroll to position [0, 0]
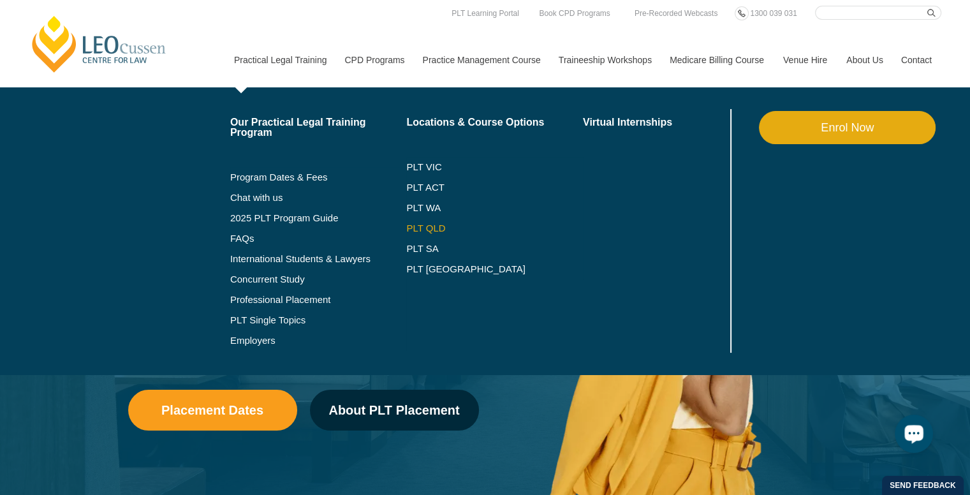
click at [423, 225] on link "PLT QLD" at bounding box center [494, 228] width 177 height 10
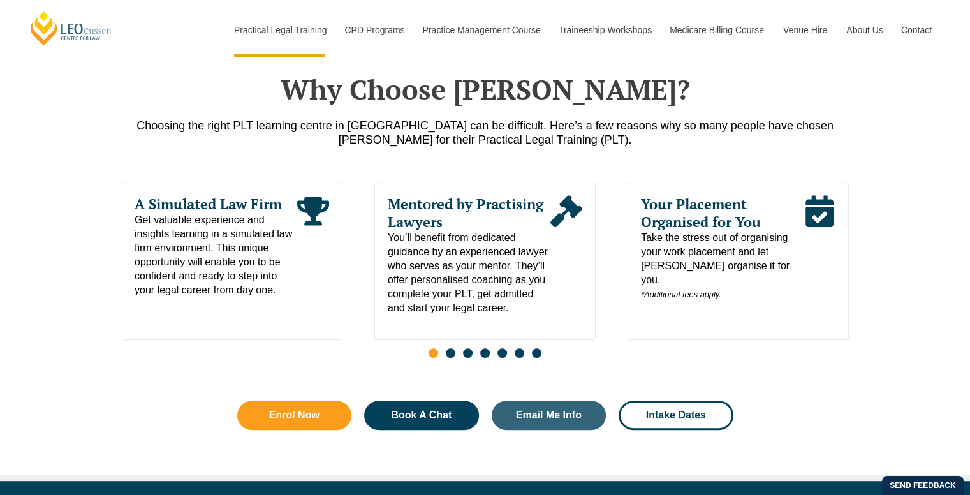
click at [449, 353] on span "Go to slide 2" at bounding box center [451, 353] width 10 height 10
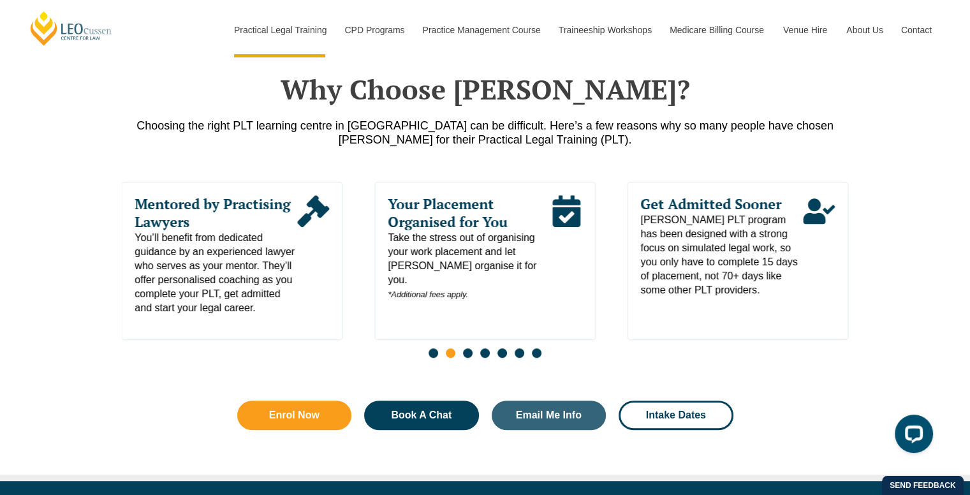
click at [467, 353] on span "Go to slide 3" at bounding box center [468, 353] width 10 height 10
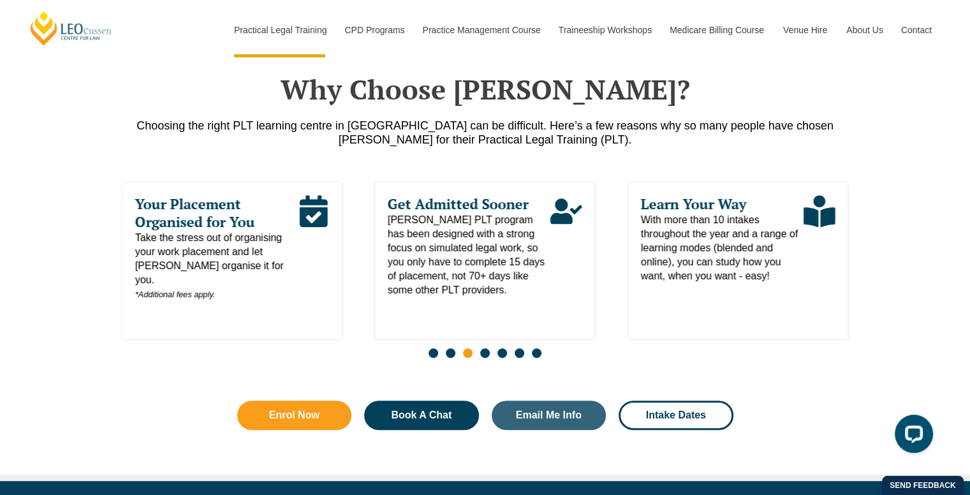
click at [482, 355] on span "Go to slide 4" at bounding box center [485, 353] width 10 height 10
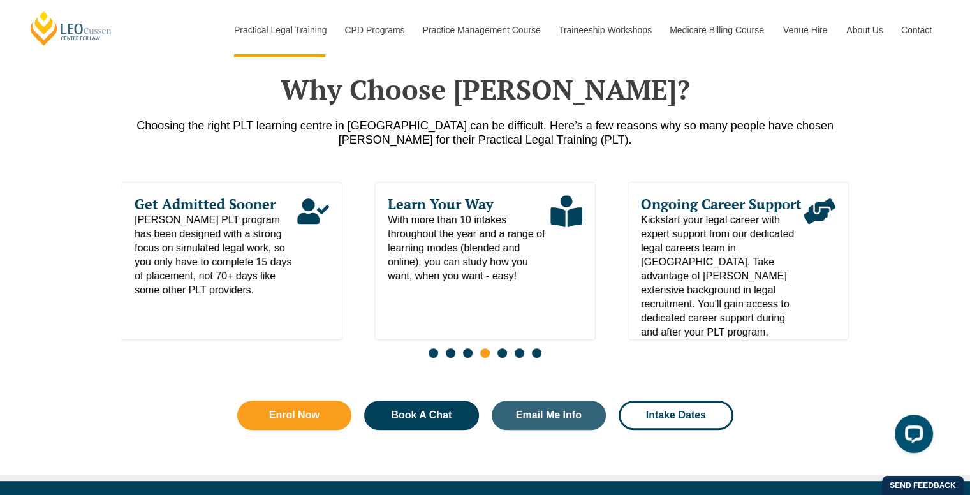
click at [500, 356] on span "Go to slide 5" at bounding box center [502, 353] width 10 height 10
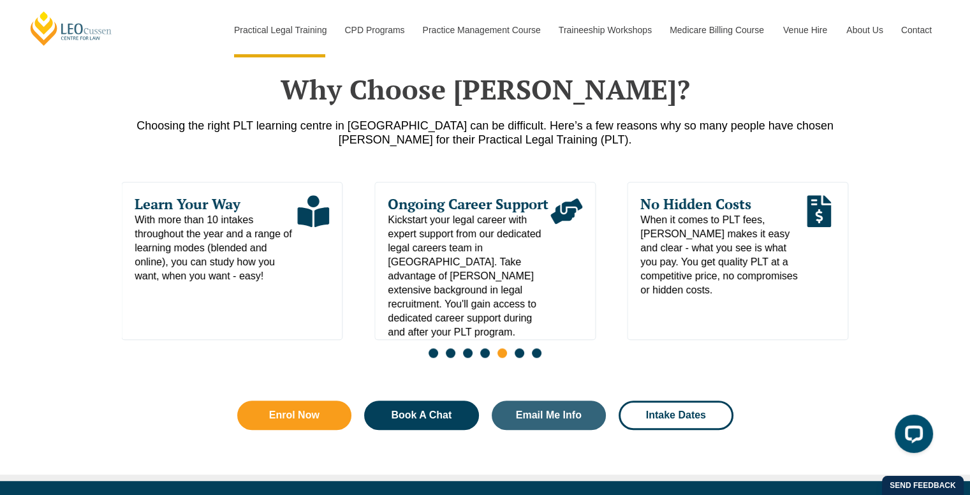
drag, startPoint x: 524, startPoint y: 360, endPoint x: 512, endPoint y: 356, distance: 12.7
click at [512, 356] on div "Slides" at bounding box center [485, 354] width 727 height 15
click at [517, 356] on span "Go to slide 6" at bounding box center [520, 353] width 10 height 10
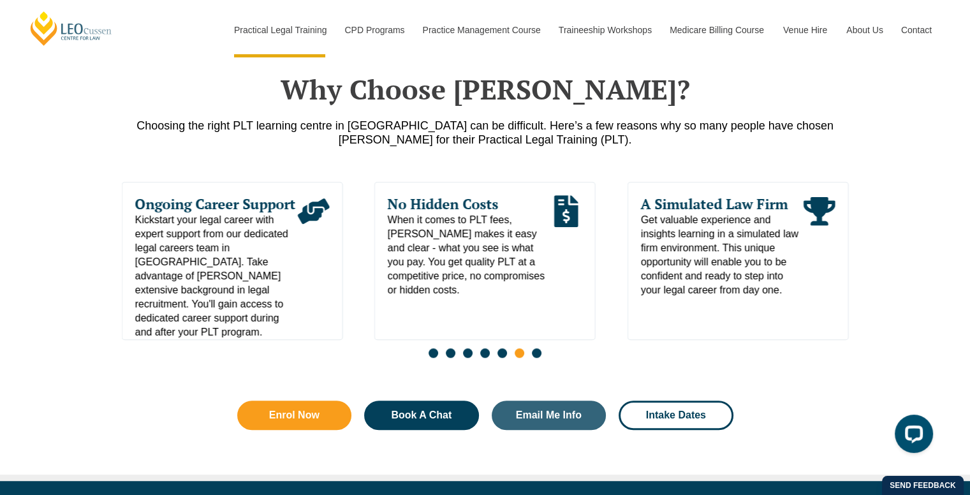
click at [545, 358] on div "Slides" at bounding box center [485, 354] width 727 height 15
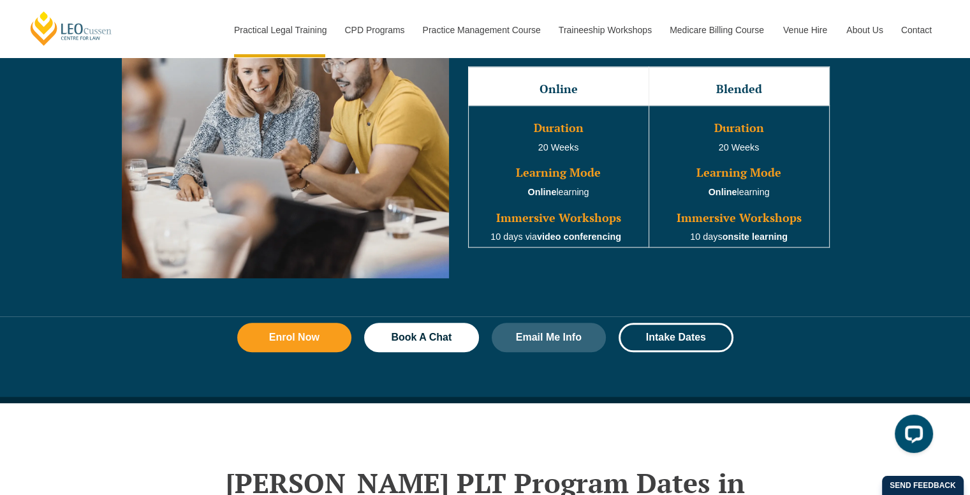
scroll to position [1120, 0]
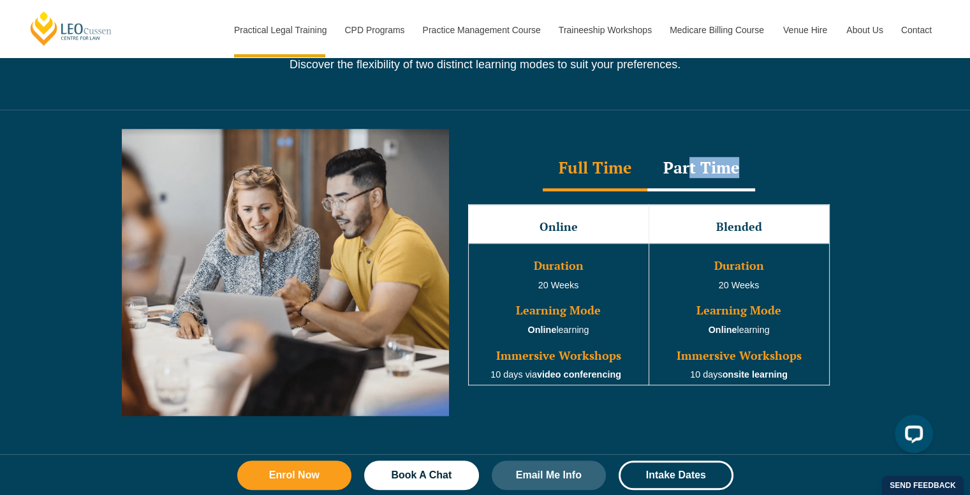
drag, startPoint x: 691, startPoint y: 205, endPoint x: 688, endPoint y: 193, distance: 12.5
click at [688, 193] on div "Full Time Part Time Full Time Online Blended Duration 20 Weeks Learning Mode On…" at bounding box center [648, 272] width 387 height 251
click at [688, 191] on div "Part Time" at bounding box center [701, 169] width 108 height 45
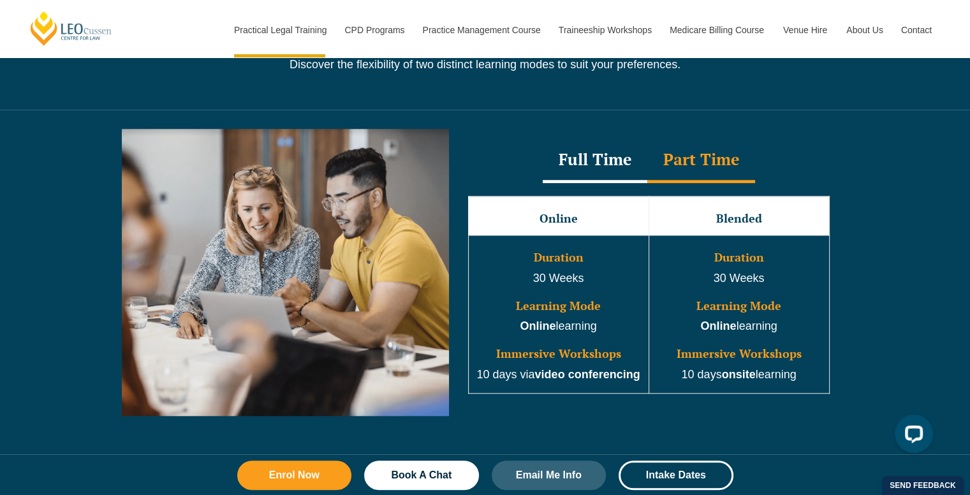
click at [689, 270] on td "Duration 30 Weeks Learning Mode Online learning Immersive Workshops 10 days ons…" at bounding box center [738, 314] width 180 height 158
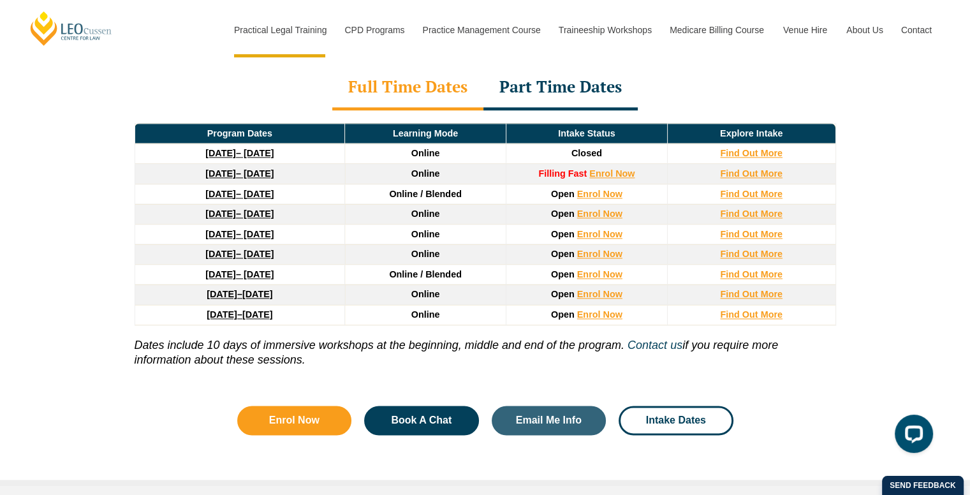
scroll to position [1787, 0]
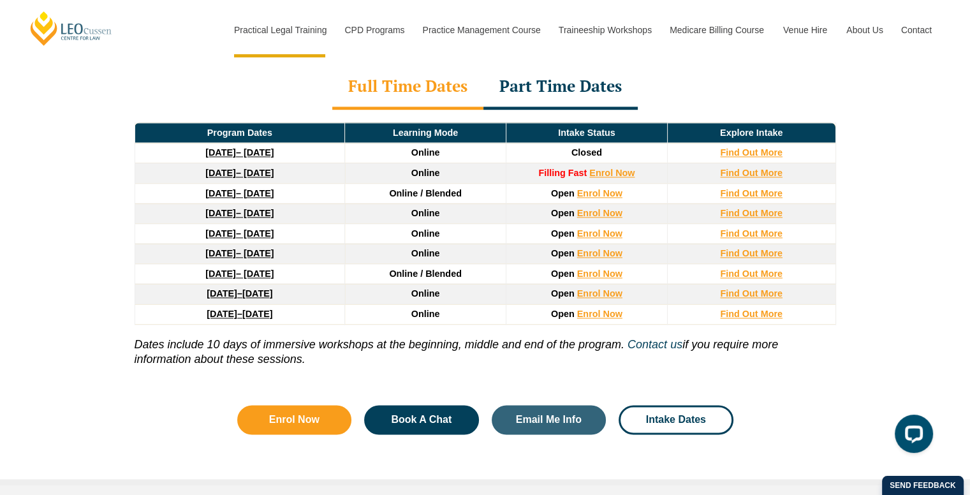
click at [368, 338] on icon "Dates include 10 days of immersive workshops at the beginning, middle and end o…" at bounding box center [380, 344] width 490 height 13
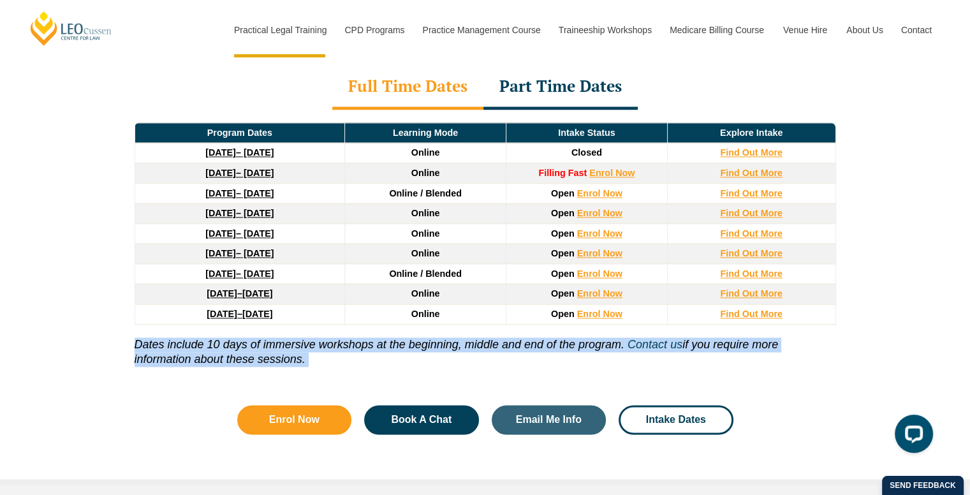
drag, startPoint x: 368, startPoint y: 314, endPoint x: 368, endPoint y: 326, distance: 12.8
click at [368, 326] on p "Dates include 10 days of immersive workshops at the beginning, middle and end o…" at bounding box center [485, 346] width 701 height 43
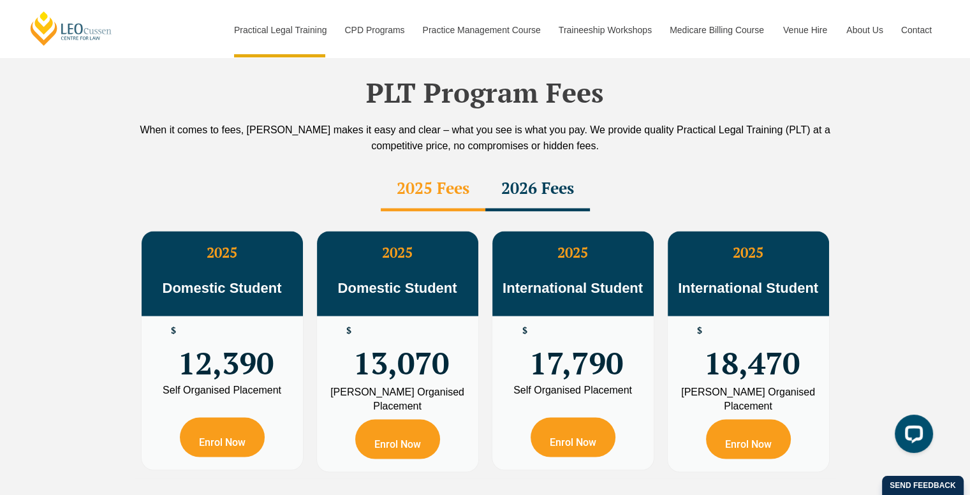
scroll to position [2233, 0]
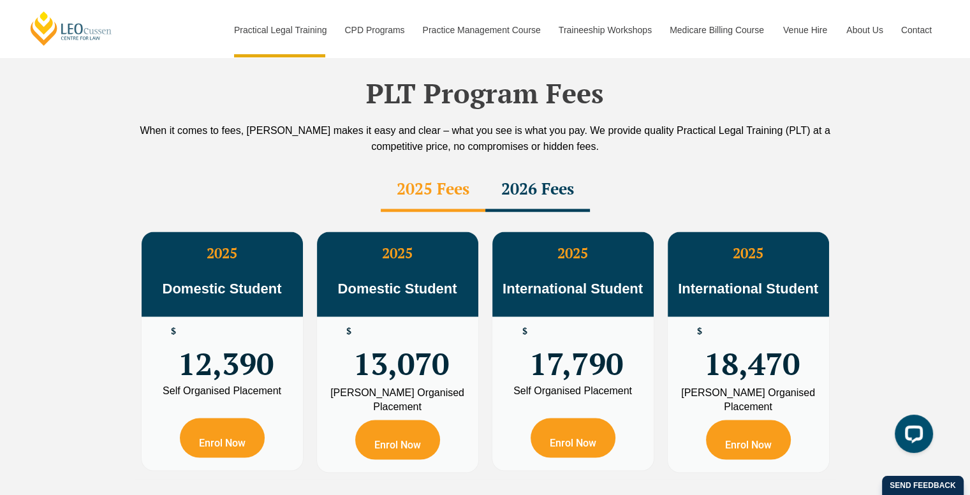
click at [522, 167] on div "2026 Fees" at bounding box center [537, 189] width 105 height 45
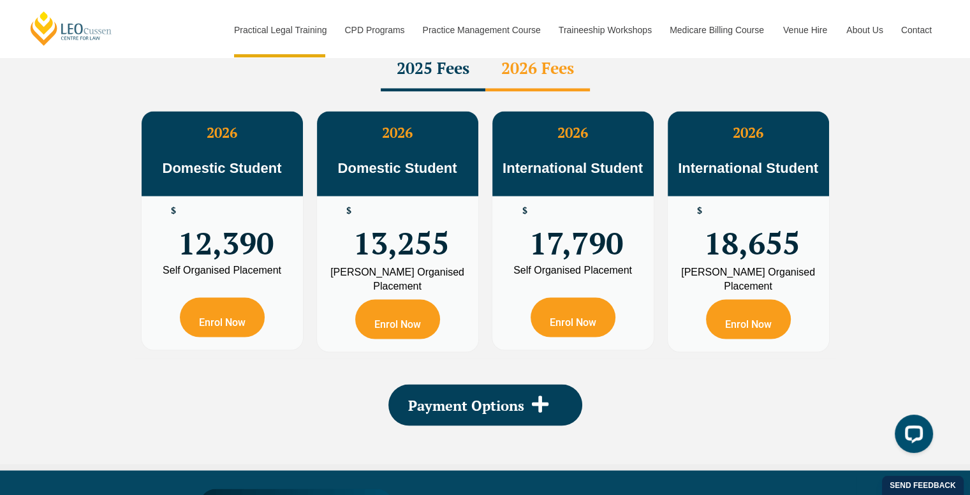
scroll to position [2353, 0]
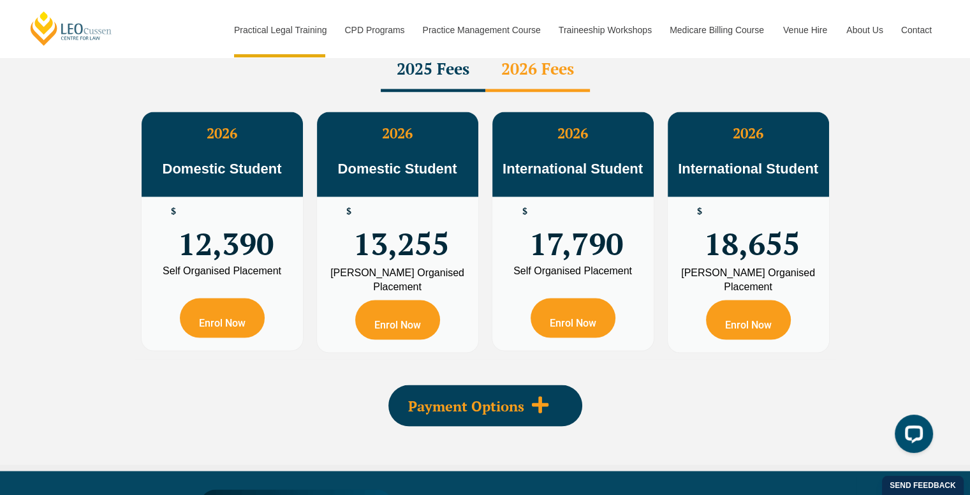
click at [455, 389] on div "Payment Options" at bounding box center [485, 404] width 194 height 41
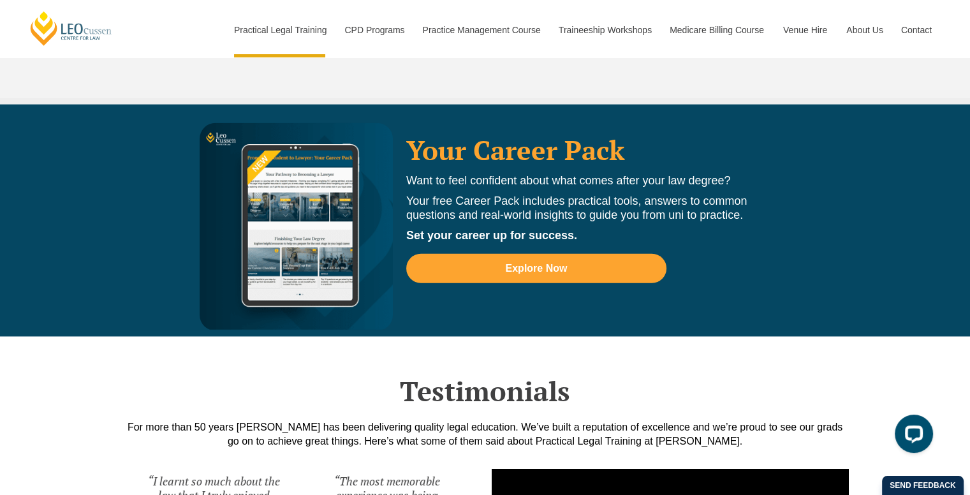
scroll to position [2968, 0]
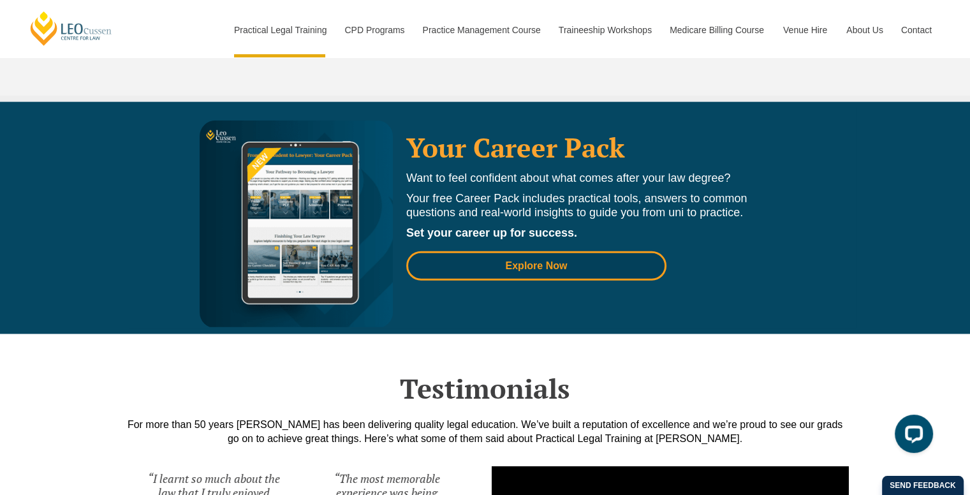
click at [471, 261] on span "Explore Now" at bounding box center [536, 266] width 226 height 10
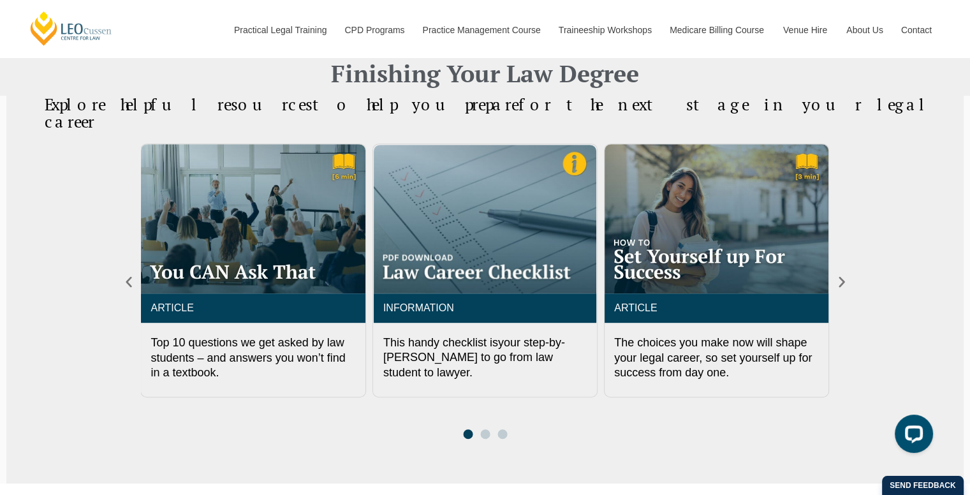
scroll to position [560, 0]
click at [847, 275] on icon "Next slide" at bounding box center [842, 282] width 14 height 14
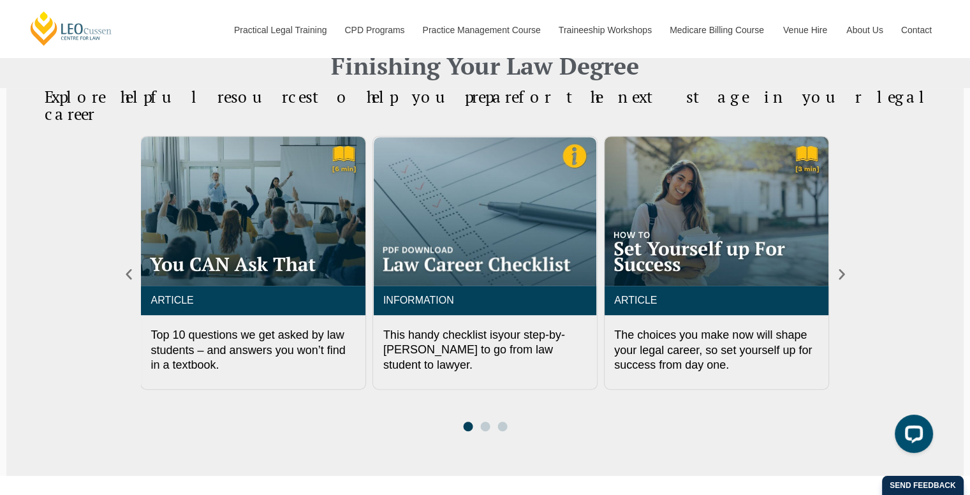
scroll to position [568, 0]
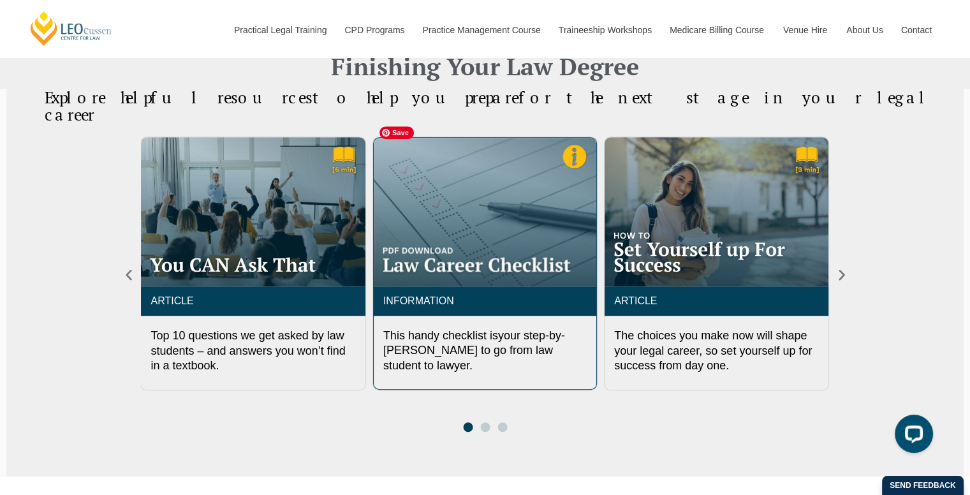
click at [520, 240] on img "2 / 3" at bounding box center [485, 212] width 223 height 149
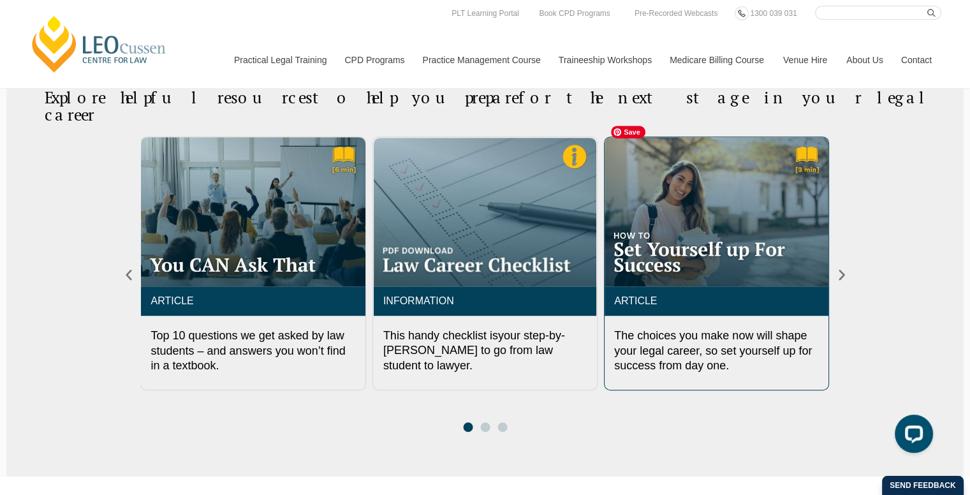
click at [798, 265] on img "3 / 3" at bounding box center [716, 211] width 224 height 149
click at [838, 268] on icon "Next slide" at bounding box center [842, 275] width 14 height 14
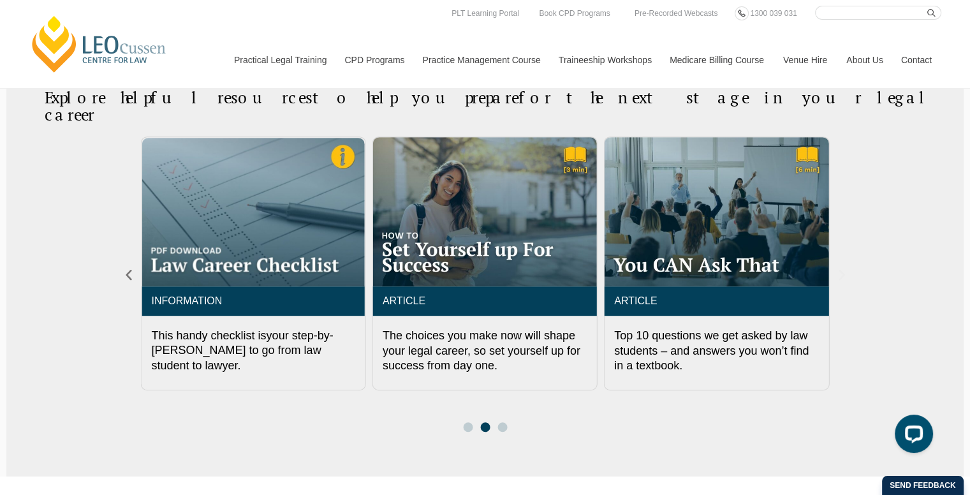
click at [838, 268] on icon "Next slide" at bounding box center [842, 275] width 14 height 14
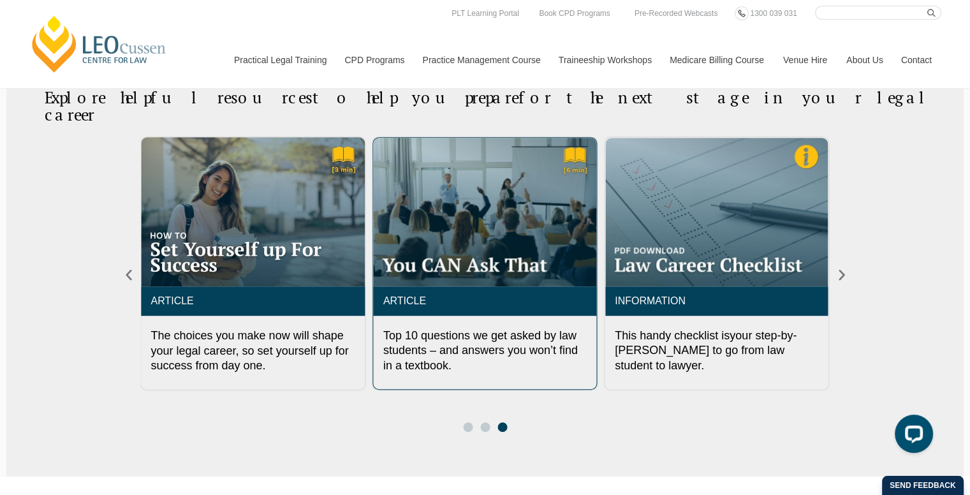
click at [482, 355] on div "Top 10 questions we get asked by law students – and answers you won’t find in a…" at bounding box center [485, 358] width 223 height 61
click at [487, 241] on img "1 / 3" at bounding box center [485, 212] width 223 height 149
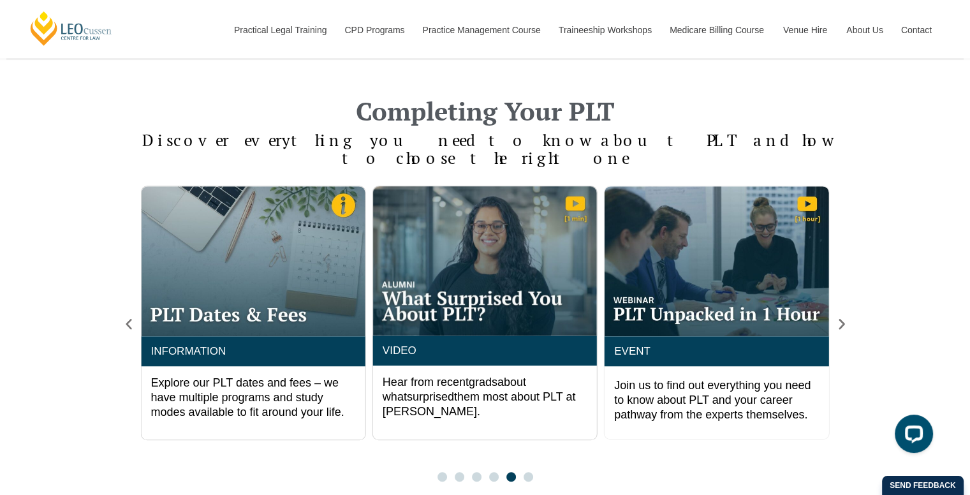
scroll to position [1038, 0]
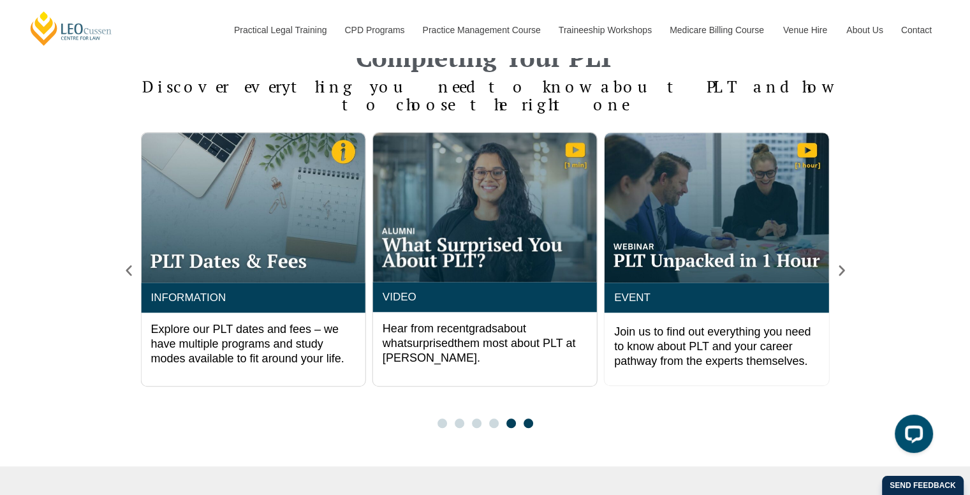
click at [530, 418] on span "Go to slide 6" at bounding box center [528, 423] width 10 height 10
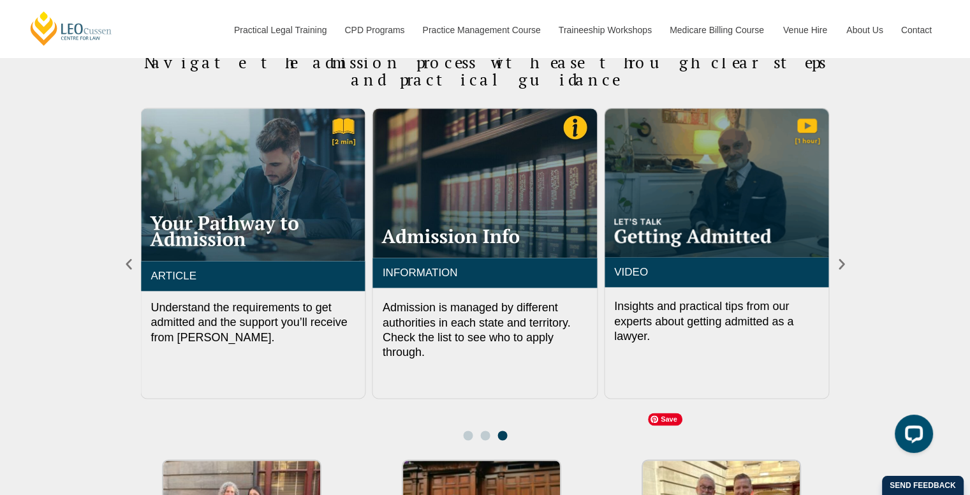
scroll to position [1521, 0]
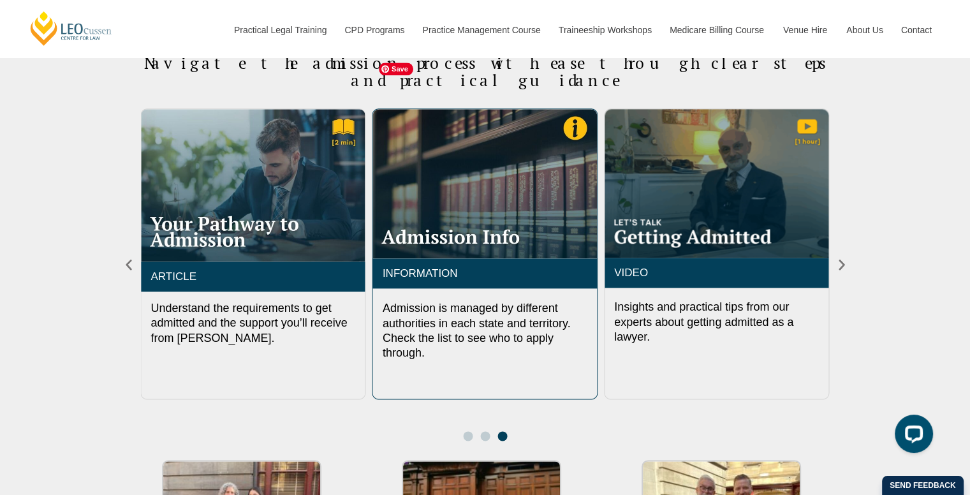
click at [477, 164] on img "1 / 3" at bounding box center [485, 183] width 224 height 149
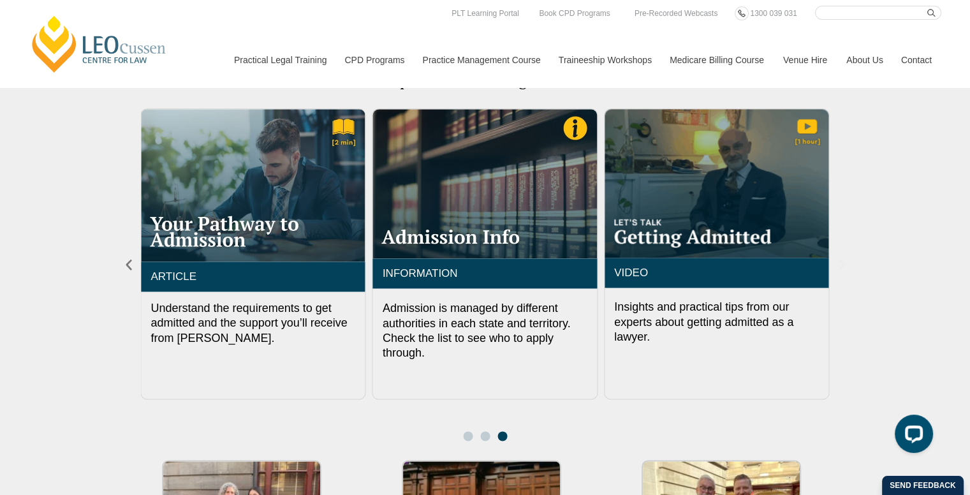
click at [847, 258] on icon "Next slide" at bounding box center [842, 265] width 14 height 14
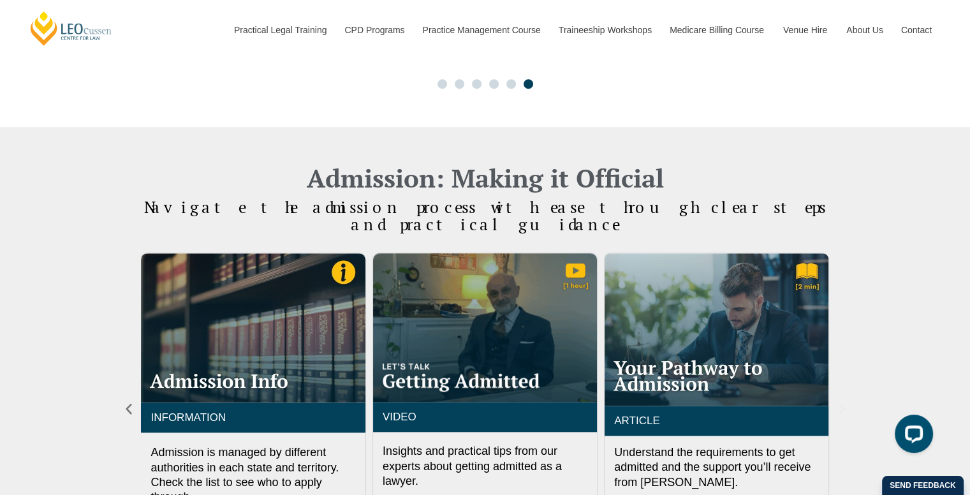
scroll to position [1377, 0]
click at [744, 445] on p "Understand the requirements to get admitted and the support you’ll receive from…" at bounding box center [716, 467] width 205 height 45
click at [725, 405] on div "ARTICLE" at bounding box center [716, 420] width 224 height 30
click at [722, 301] on img "3 / 3" at bounding box center [716, 329] width 224 height 152
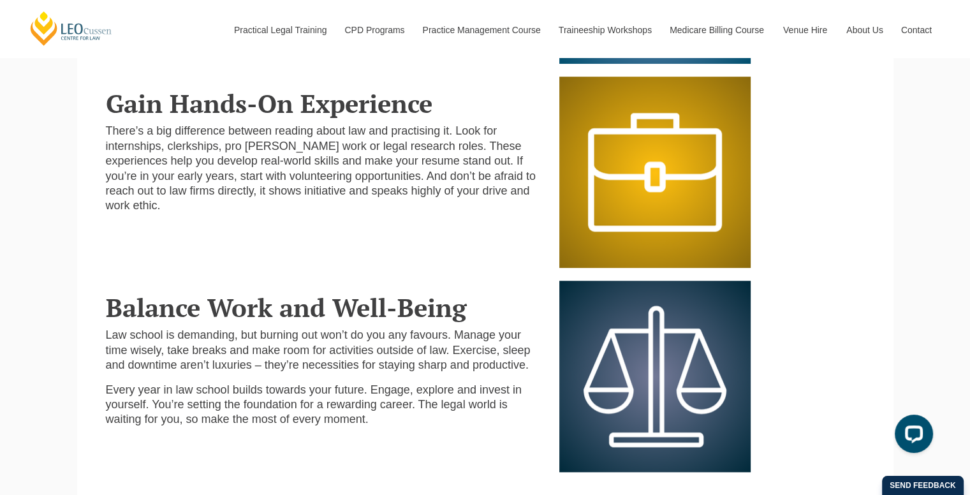
scroll to position [982, 0]
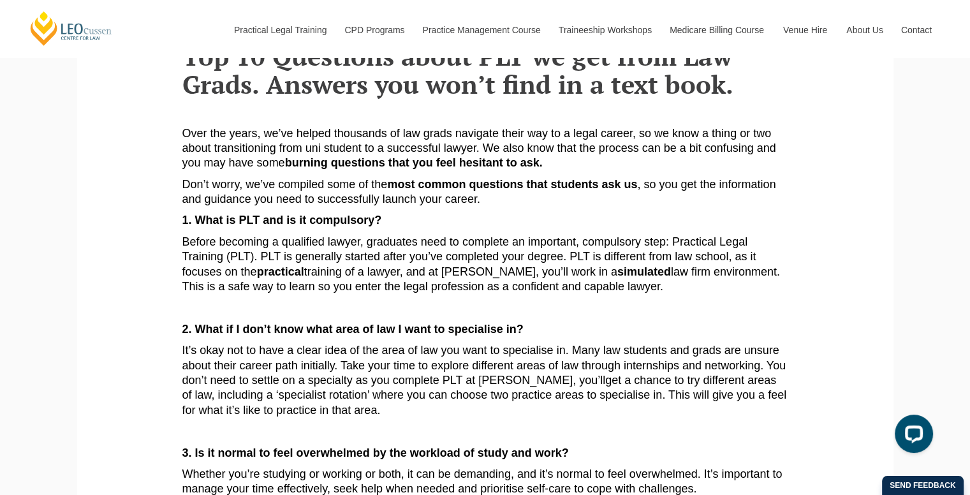
scroll to position [252, 0]
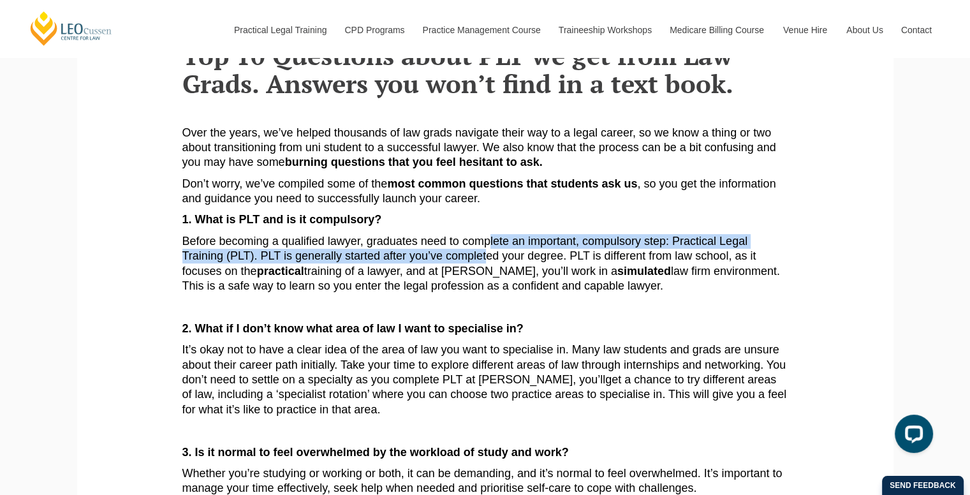
drag, startPoint x: 489, startPoint y: 240, endPoint x: 486, endPoint y: 263, distance: 23.1
click at [486, 263] on p "Before becoming a qualified lawyer, graduates need to complete an important, co…" at bounding box center [485, 264] width 606 height 60
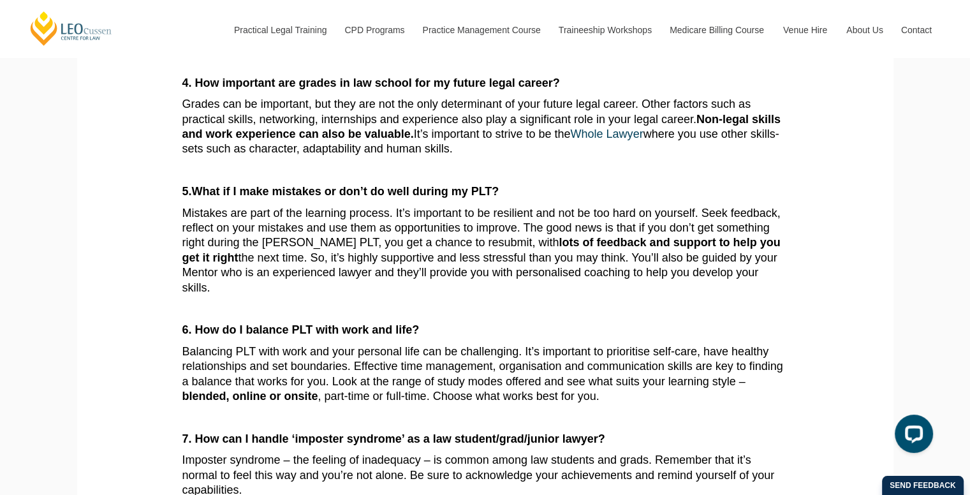
scroll to position [736, 0]
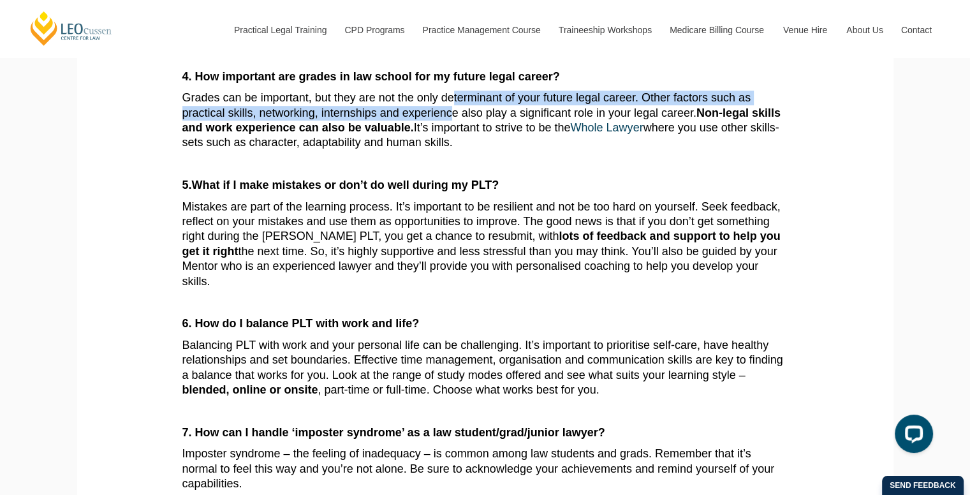
drag, startPoint x: 454, startPoint y: 99, endPoint x: 451, endPoint y: 112, distance: 13.0
click at [451, 112] on p "Grades can be important, but they are not the only determinant of your future l…" at bounding box center [485, 121] width 606 height 60
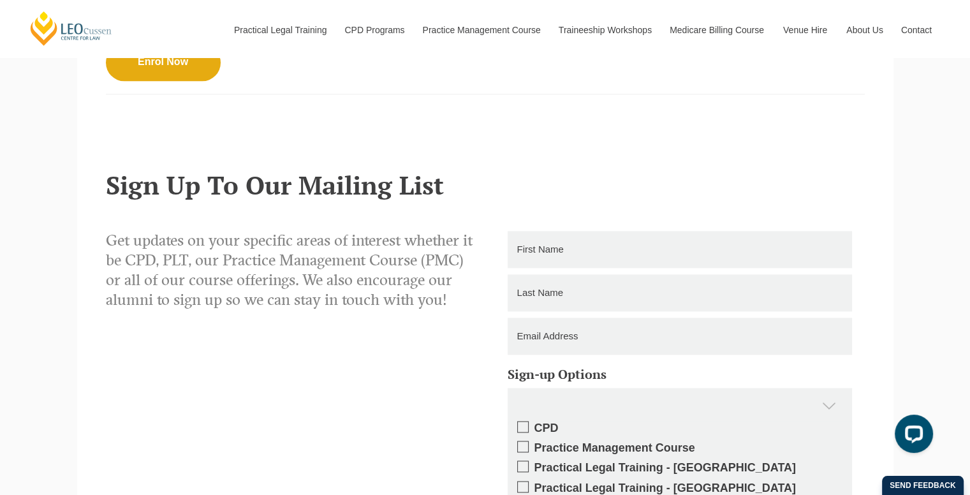
scroll to position [1604, 0]
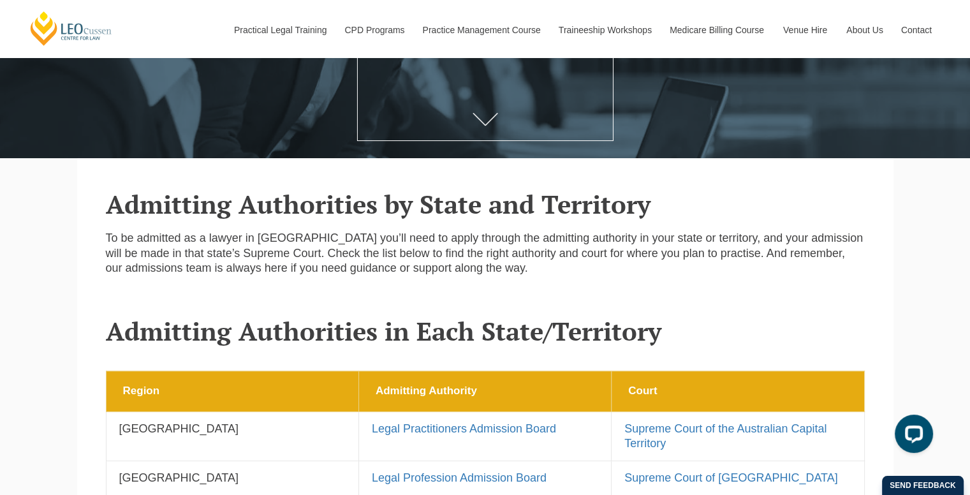
scroll to position [221, 0]
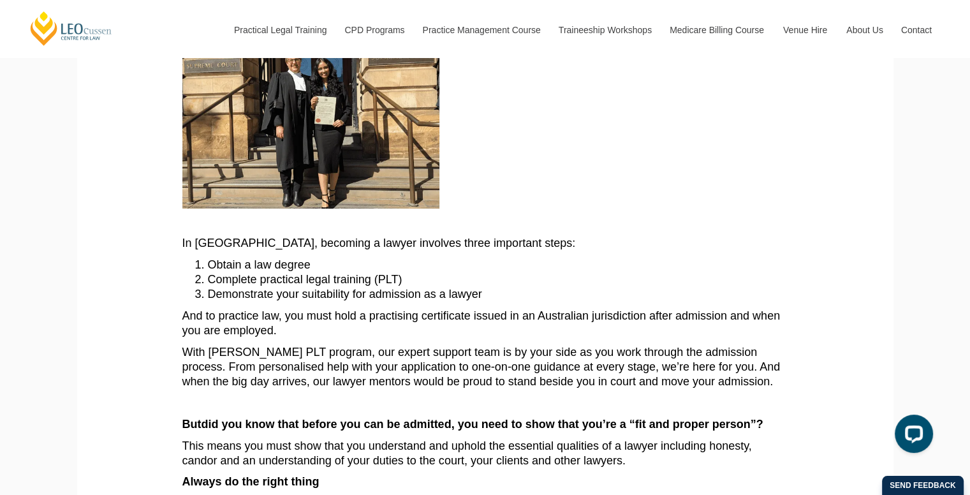
scroll to position [339, 0]
